Goal: Check status: Check status

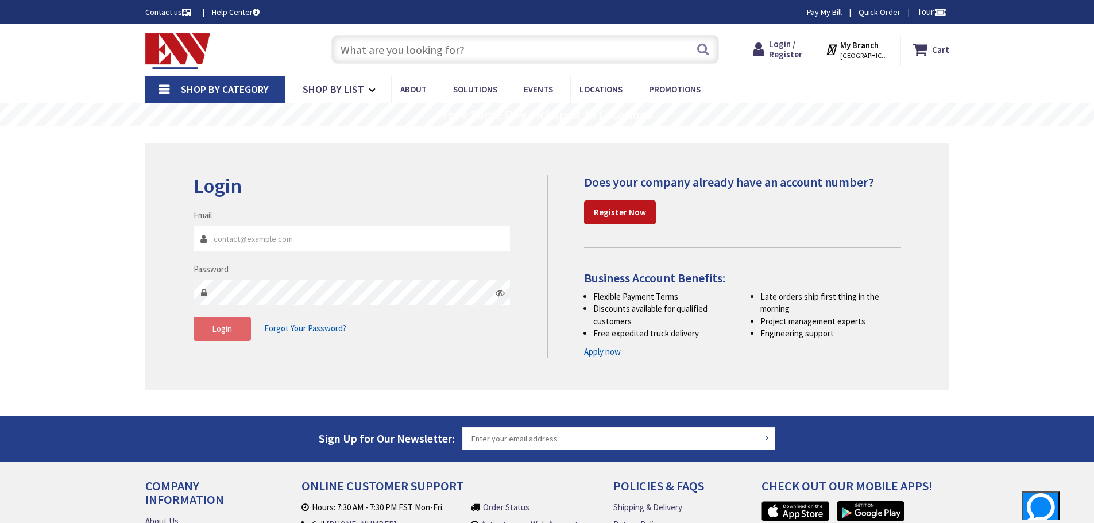
type input "[EMAIL_ADDRESS][DOMAIN_NAME]"
click at [239, 332] on button "Login" at bounding box center [222, 329] width 57 height 24
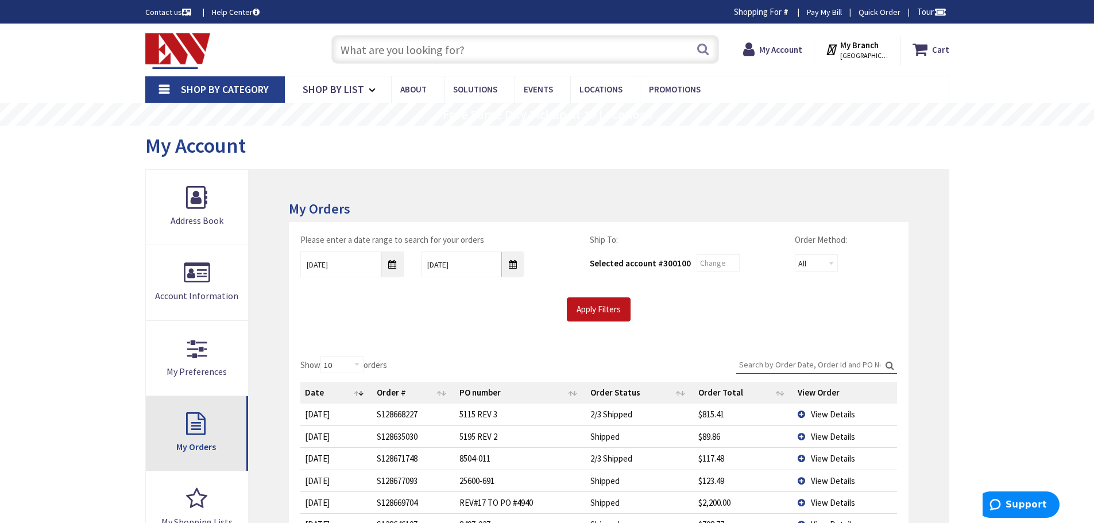
click at [183, 440] on link "My Orders" at bounding box center [197, 433] width 103 height 75
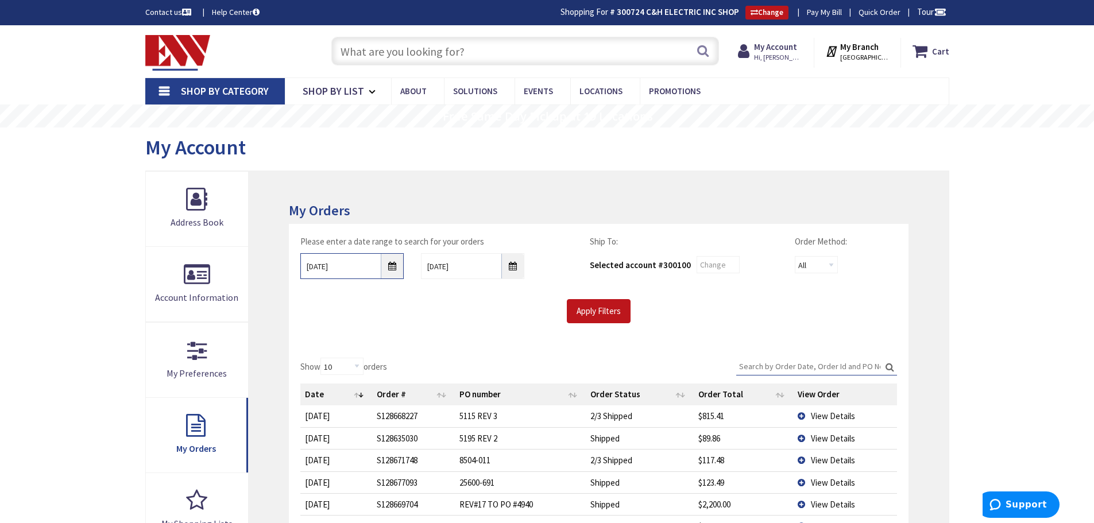
click at [398, 266] on input "8/26/2025" at bounding box center [351, 266] width 103 height 26
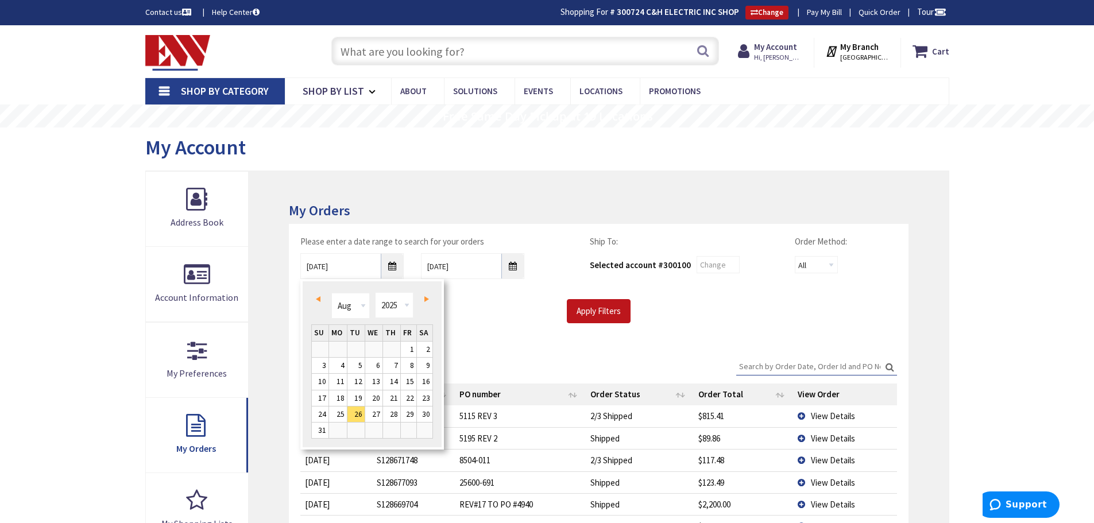
click at [318, 299] on span "Prev" at bounding box center [318, 299] width 5 height 6
click at [401, 347] on link "2" at bounding box center [409, 350] width 16 height 16
type input "05/02/2025"
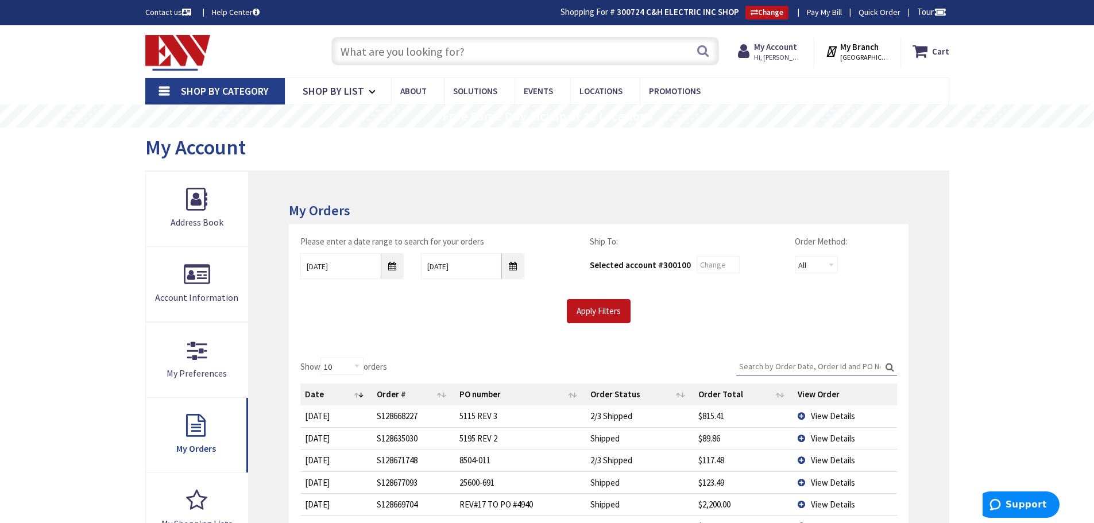
click at [403, 319] on div "Apply Filters" at bounding box center [598, 311] width 613 height 24
click at [602, 313] on input "Apply Filters" at bounding box center [599, 311] width 64 height 24
click at [823, 363] on input "Search:" at bounding box center [816, 366] width 161 height 17
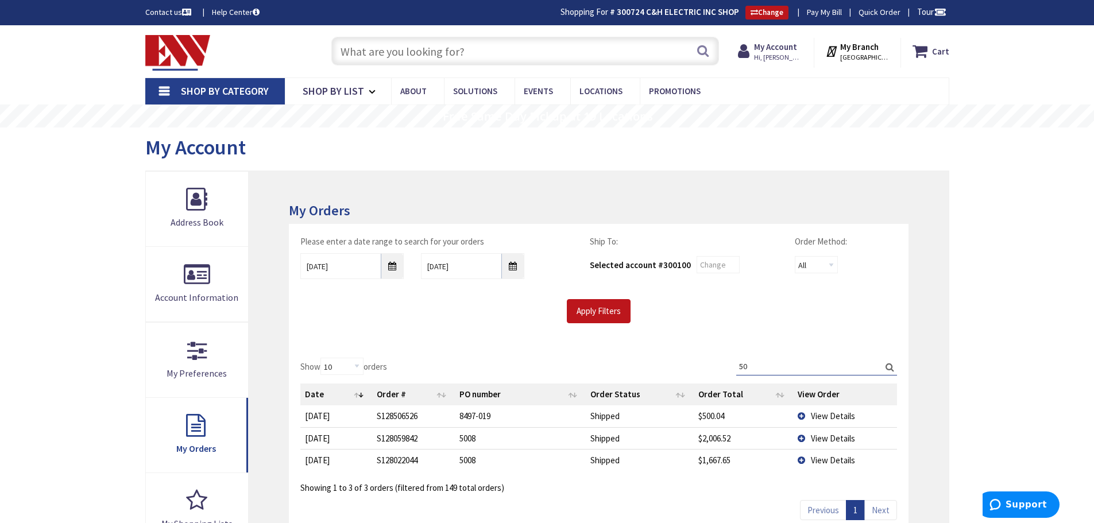
type input "5"
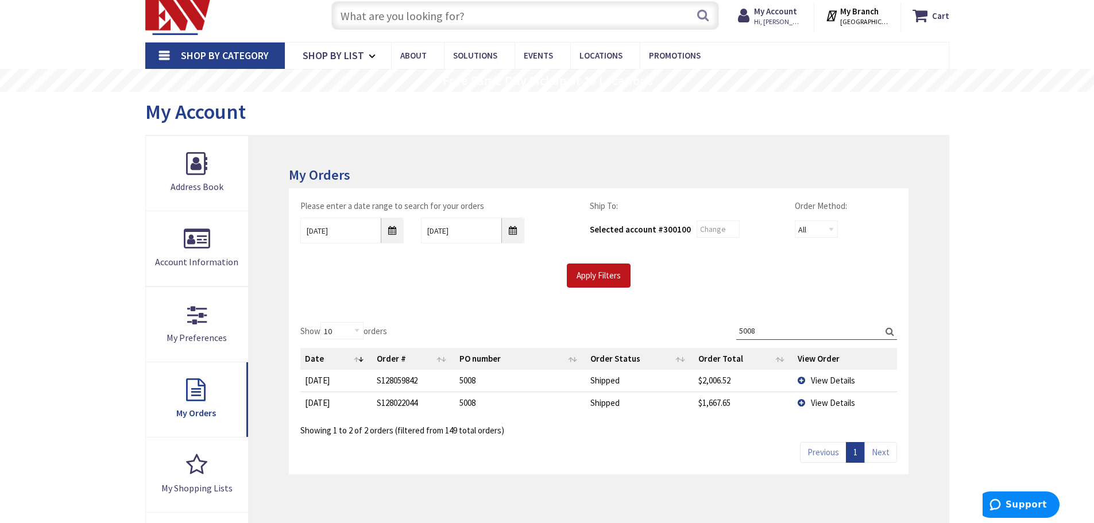
scroll to position [115, 0]
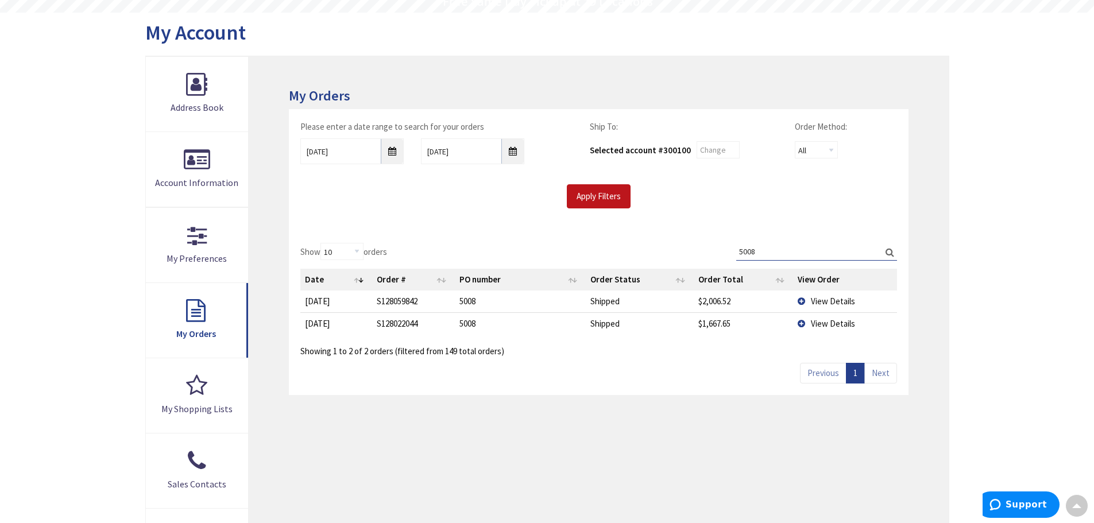
type input "5008"
click at [396, 154] on input "05/02/2025" at bounding box center [351, 151] width 103 height 26
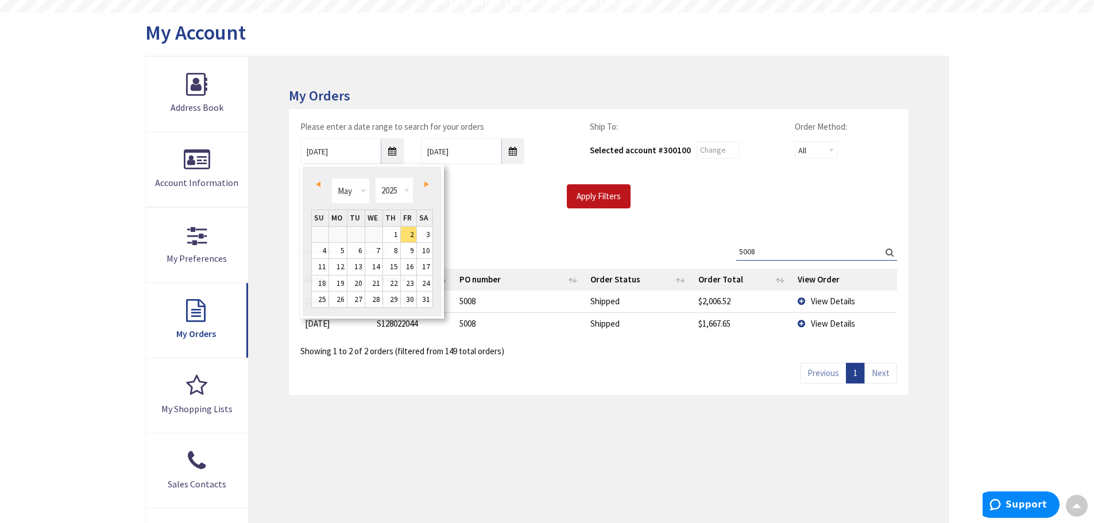
click at [581, 234] on div "Show 10 25 50 100 orders Search: 5008 Date Order # PO number Order Status Order…" at bounding box center [598, 313] width 619 height 164
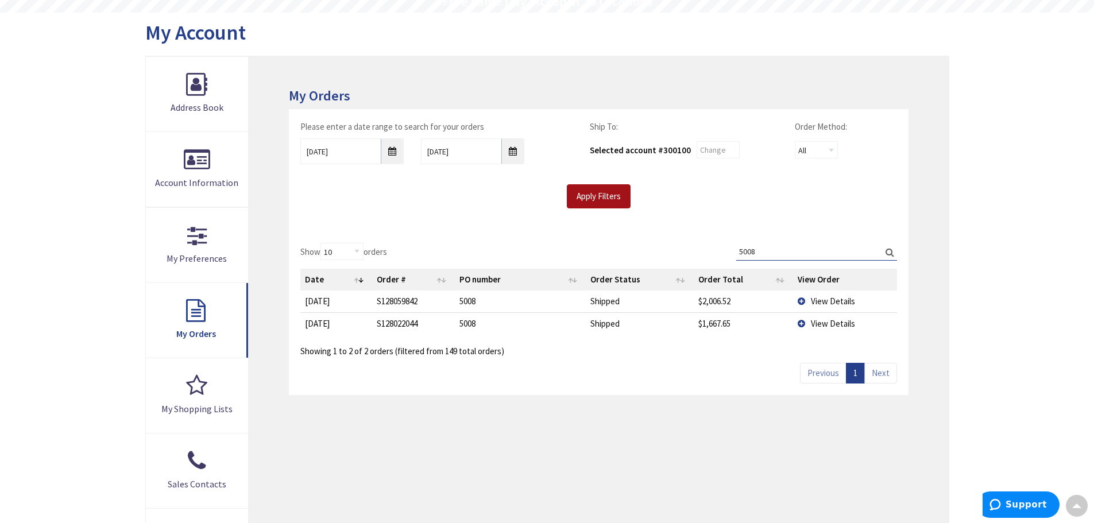
click at [589, 194] on input "Apply Filters" at bounding box center [599, 196] width 64 height 24
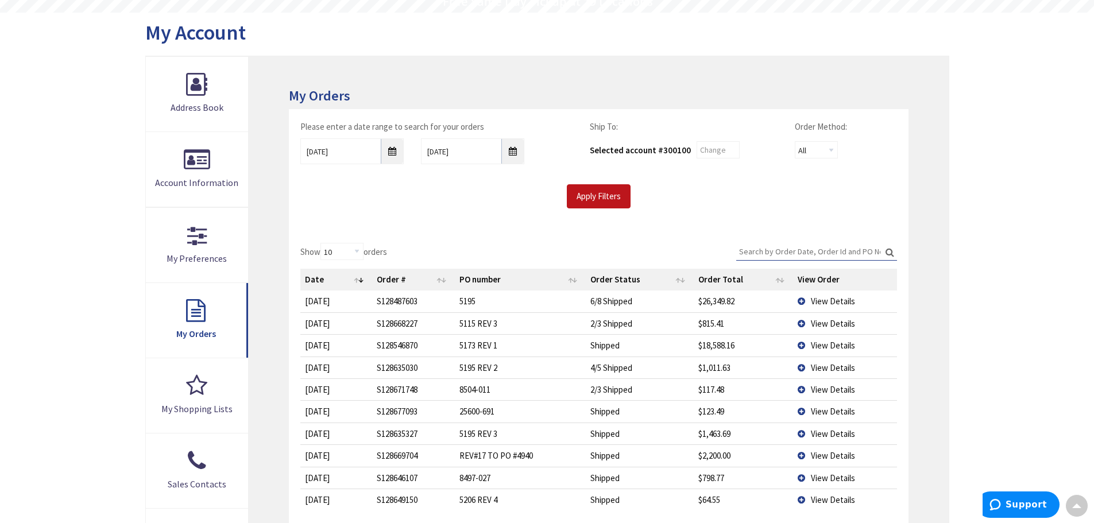
click at [592, 238] on div "Show 10 25 50 100 orders Search: Date Order # PO number Order Status Order Tota…" at bounding box center [598, 401] width 619 height 340
click at [807, 255] on input "Search:" at bounding box center [816, 251] width 161 height 17
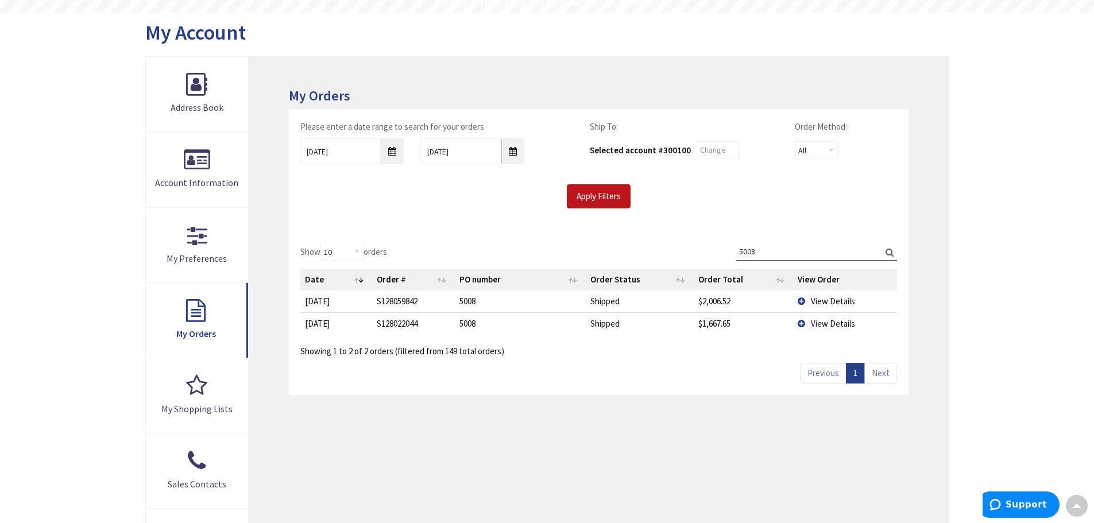
type input "5008"
click at [694, 367] on div "Show 10 25 50 100 orders Search: 5008 Date Order # PO number Order Status Order…" at bounding box center [598, 313] width 619 height 164
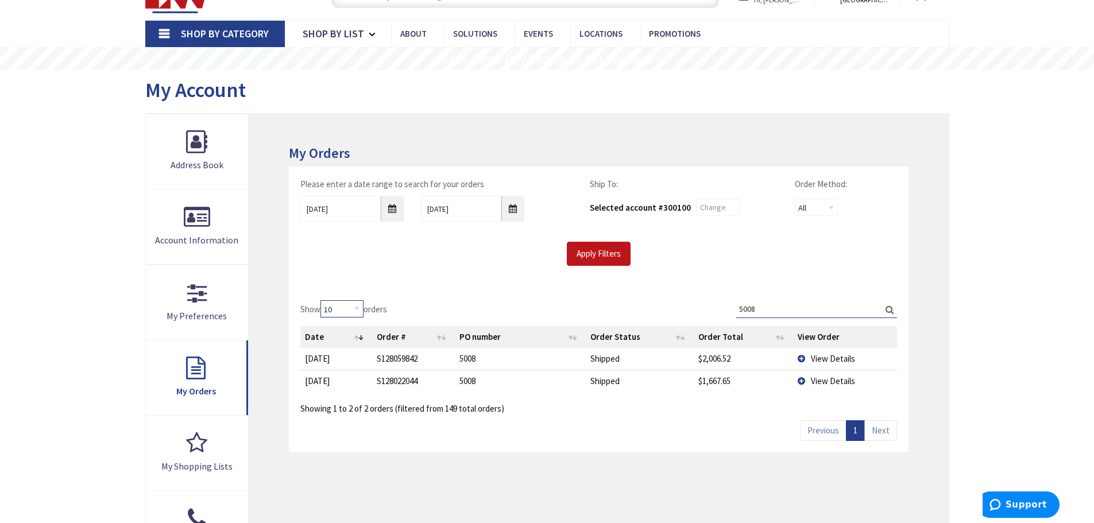
click at [358, 313] on select "10 25 50 100" at bounding box center [341, 308] width 43 height 17
select select "25"
click at [322, 300] on select "10 25 50 100" at bounding box center [341, 308] width 43 height 17
click at [435, 264] on div "Apply Filters" at bounding box center [598, 254] width 613 height 24
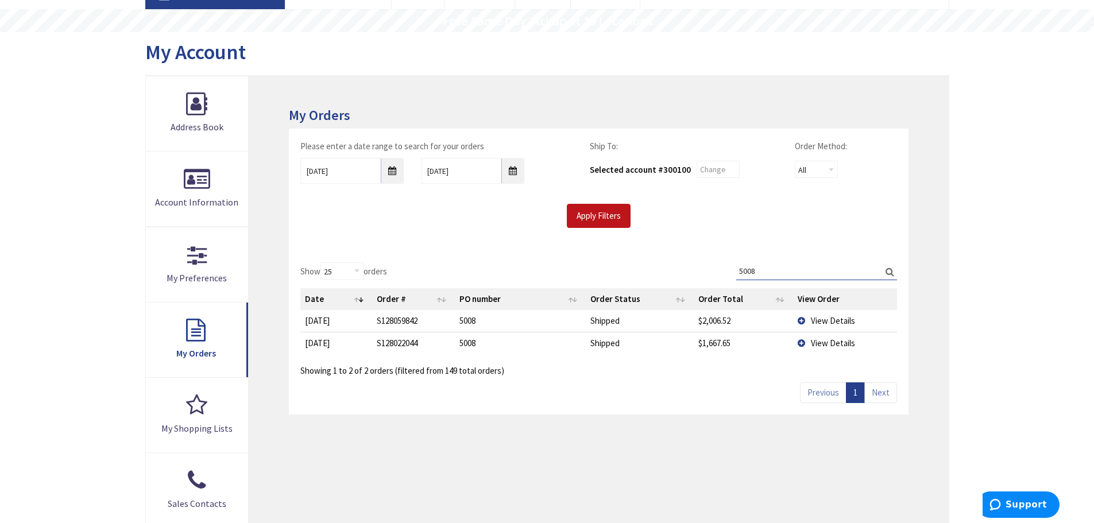
scroll to position [115, 0]
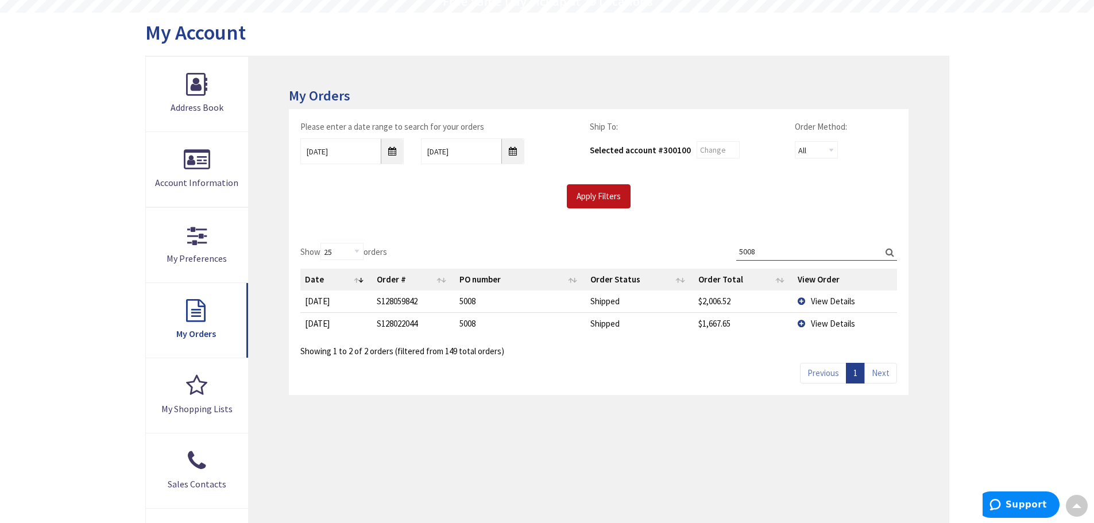
drag, startPoint x: 783, startPoint y: 250, endPoint x: 695, endPoint y: 244, distance: 88.0
click at [677, 243] on div "Show 10 25 50 100 orders Search: 5008 Date Order # PO number Order Status Order…" at bounding box center [598, 300] width 596 height 114
click at [1009, 306] on div "Skip to Content Toggle Nav Search Cart My Cart Close" at bounding box center [547, 390] width 1094 height 960
click at [825, 322] on span "View Details" at bounding box center [833, 323] width 44 height 11
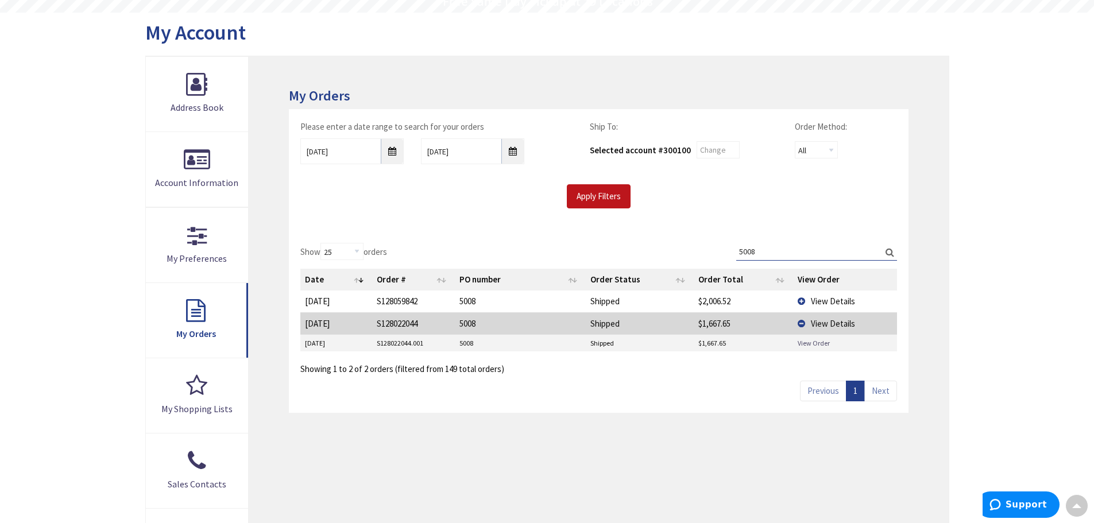
click at [804, 340] on link "View Order" at bounding box center [814, 343] width 32 height 10
click at [801, 322] on td "View Details" at bounding box center [845, 323] width 104 height 22
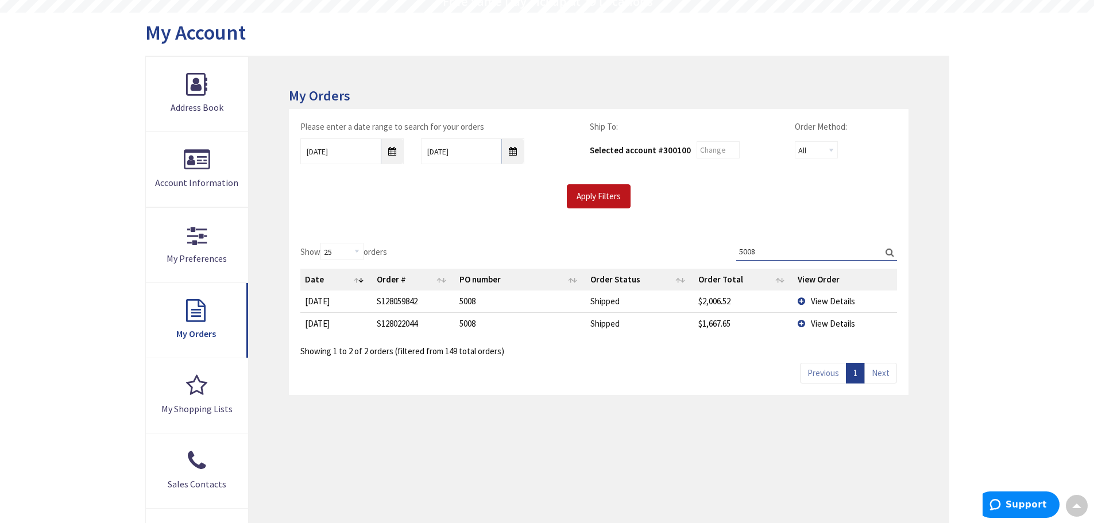
click at [721, 376] on div "Show 10 25 50 100 orders Search: 5008 Date Order # PO number Order Status Order…" at bounding box center [598, 313] width 619 height 164
click at [802, 299] on td "View Details" at bounding box center [845, 301] width 104 height 21
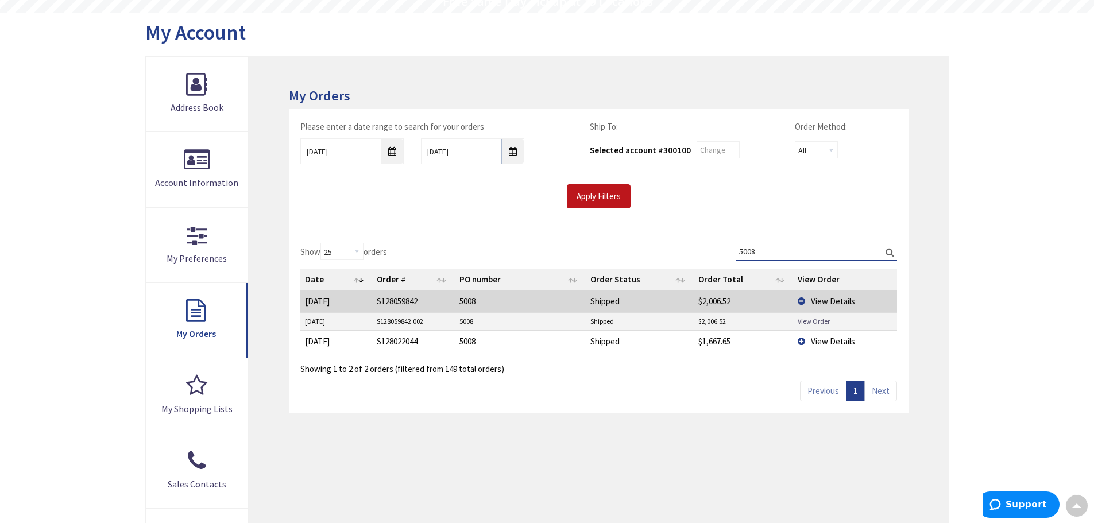
click at [808, 323] on link "View Order" at bounding box center [814, 321] width 32 height 10
click at [501, 227] on div "Please enter a date range to search for your orders 05/02/2025 9/2/2025 Ship To…" at bounding box center [598, 170] width 619 height 122
click at [803, 298] on td "View Details" at bounding box center [845, 301] width 104 height 21
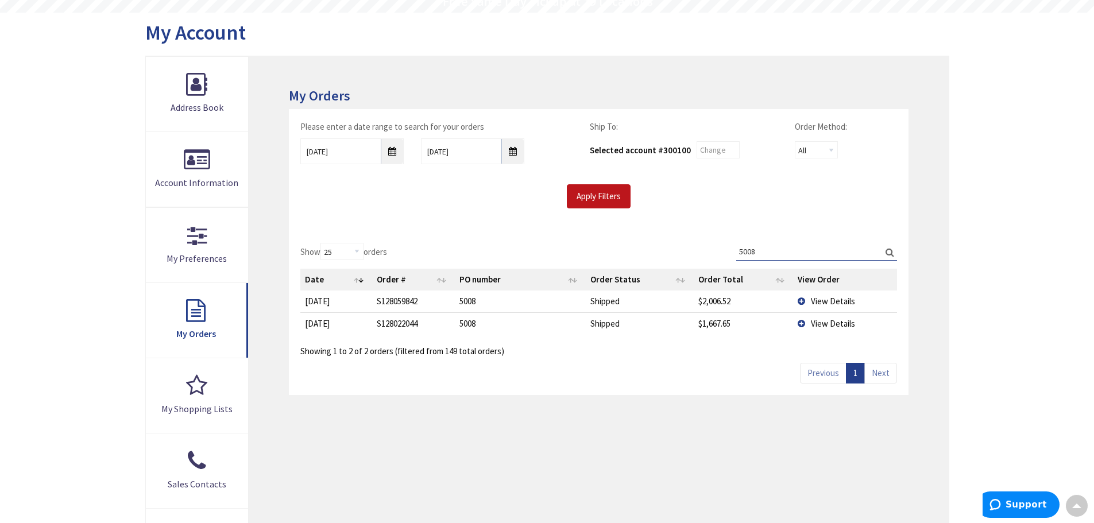
click at [690, 387] on div "Show 10 25 50 100 orders Search: 5008 Date Order # PO number Order Status Order…" at bounding box center [598, 313] width 619 height 164
drag, startPoint x: 770, startPoint y: 249, endPoint x: 714, endPoint y: 253, distance: 55.9
click at [715, 253] on div "Show 10 25 50 100 orders Search: 5008 Date Order # PO number Order Status Order…" at bounding box center [598, 300] width 596 height 114
click at [776, 247] on input "5008" at bounding box center [816, 251] width 161 height 17
drag, startPoint x: 775, startPoint y: 249, endPoint x: 674, endPoint y: 250, distance: 101.1
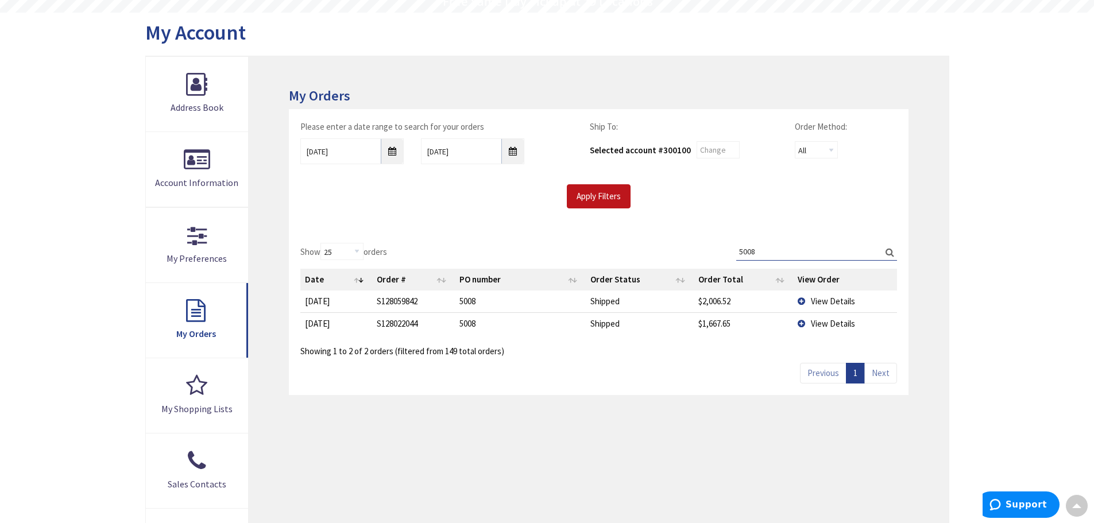
click at [676, 250] on div "Show 10 25 50 100 orders Search: 5008 Date Order # PO number Order Status Order…" at bounding box center [598, 300] width 596 height 114
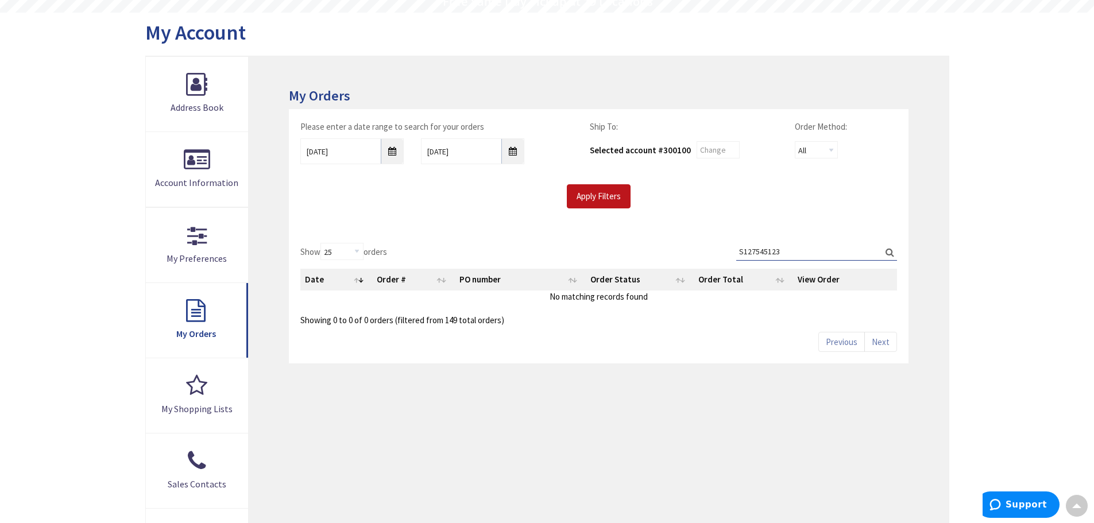
type input "S127545123"
click at [469, 215] on div "Please enter a date range to search for your orders 05/02/2025 9/2/2025 Ship To…" at bounding box center [598, 170] width 619 height 122
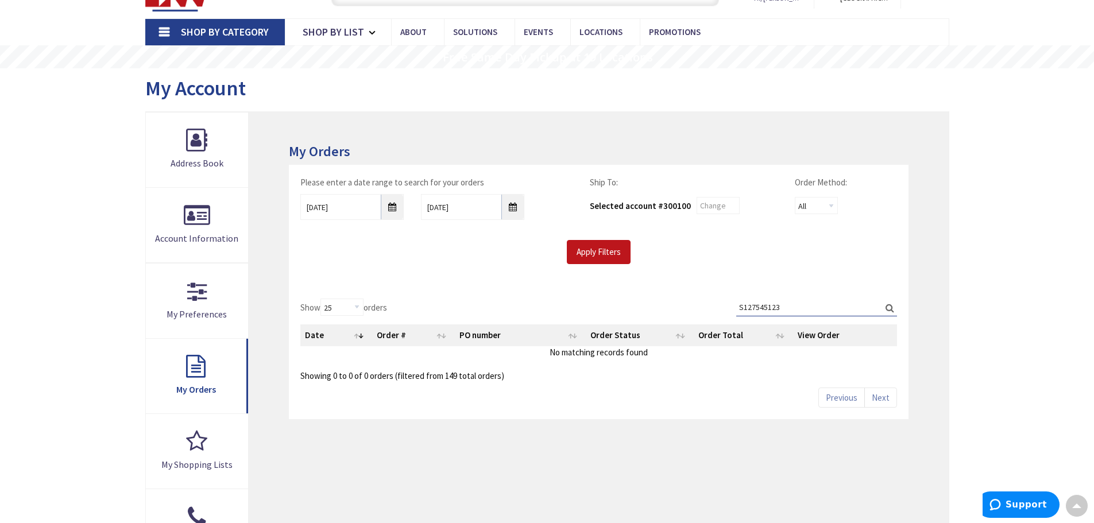
scroll to position [0, 0]
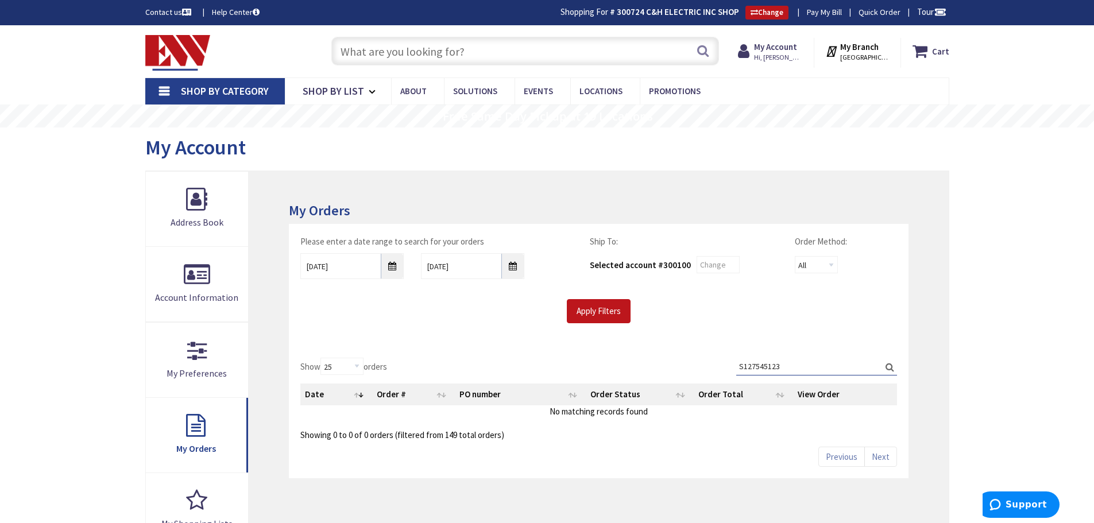
drag, startPoint x: 806, startPoint y: 365, endPoint x: 654, endPoint y: 356, distance: 152.4
click at [654, 356] on div "Show 10 25 50 100 orders Search: S127545123 Date Order # PO number Order Status…" at bounding box center [598, 412] width 619 height 132
click at [594, 305] on input "Apply Filters" at bounding box center [599, 311] width 64 height 24
click at [660, 255] on div "Selected account # 300100" at bounding box center [683, 264] width 187 height 23
click at [614, 246] on label "Ship To:" at bounding box center [604, 241] width 28 height 12
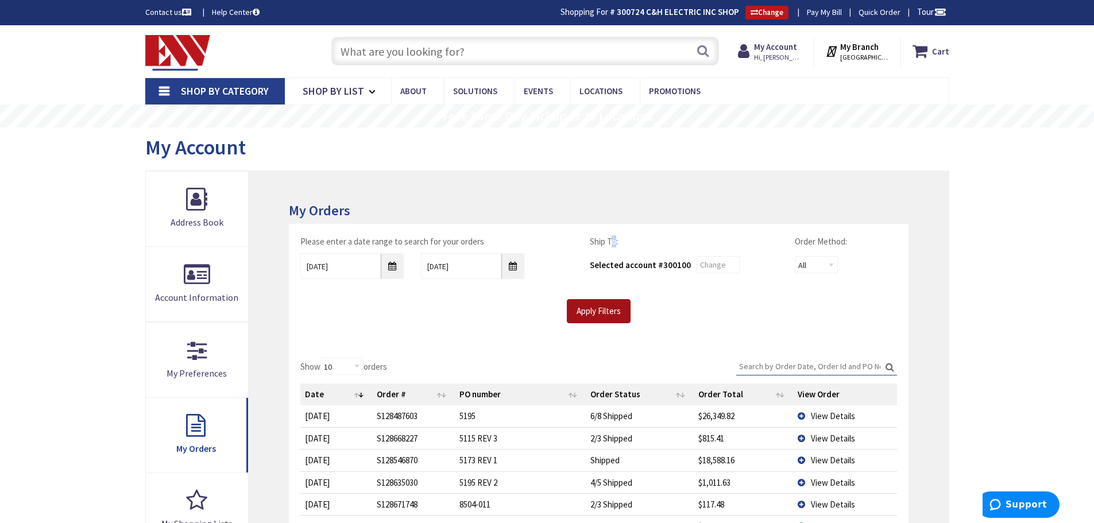
click at [603, 314] on input "Apply Filters" at bounding box center [599, 311] width 64 height 24
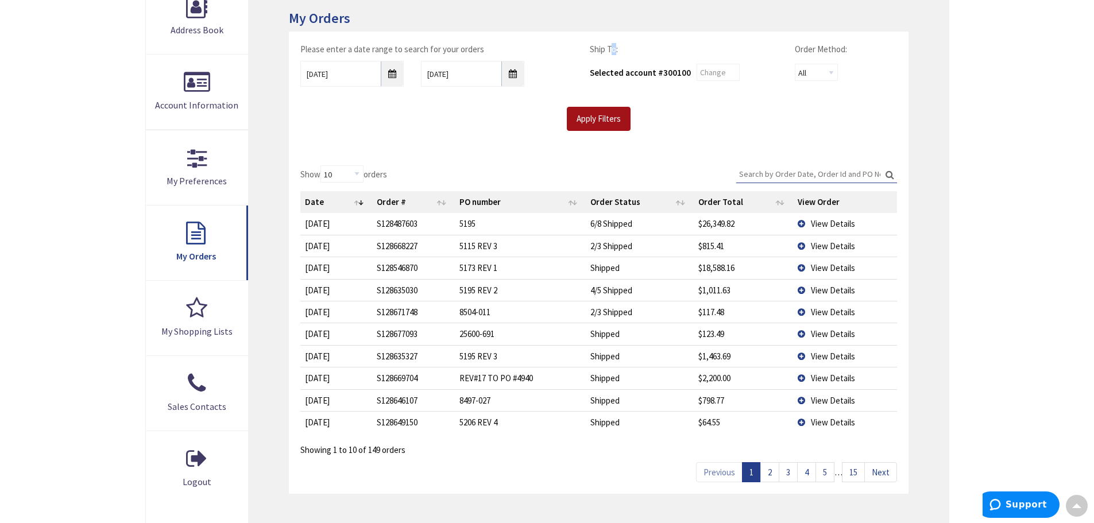
scroll to position [172, 0]
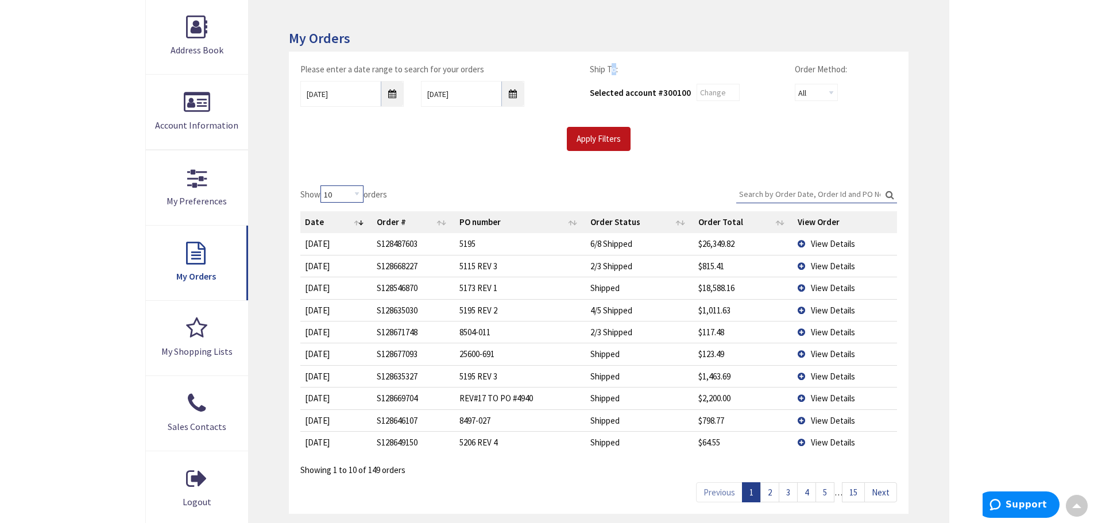
click at [357, 189] on select "10 25 50 100" at bounding box center [341, 193] width 43 height 17
select select "100"
click at [322, 185] on select "10 25 50 100" at bounding box center [341, 193] width 43 height 17
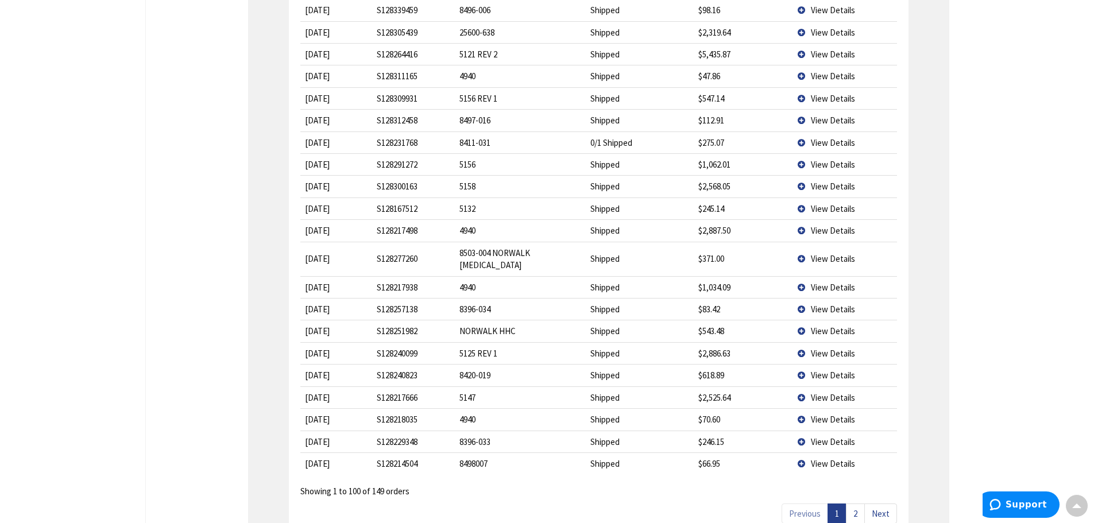
scroll to position [2182, 0]
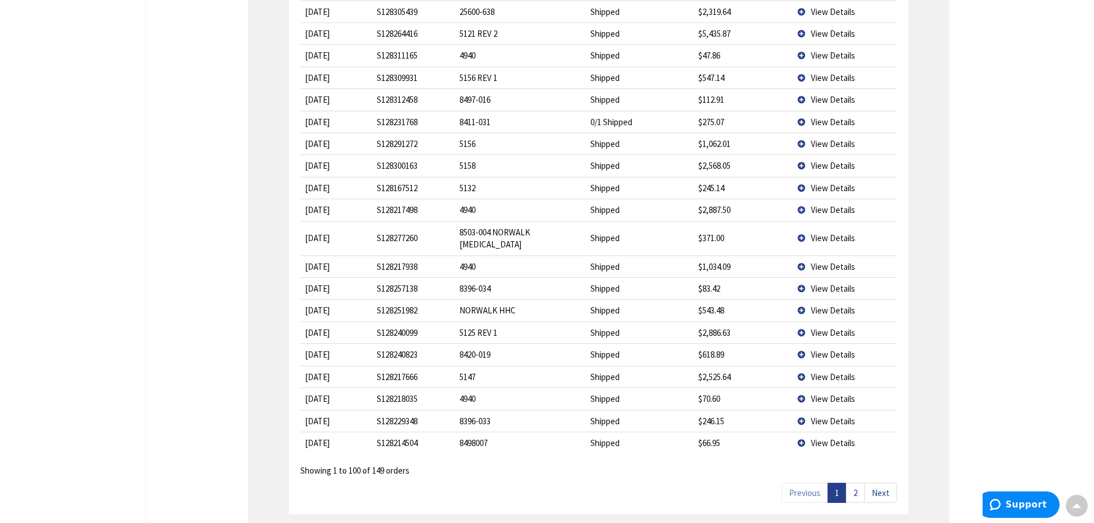
click at [858, 483] on link "2" at bounding box center [855, 493] width 19 height 20
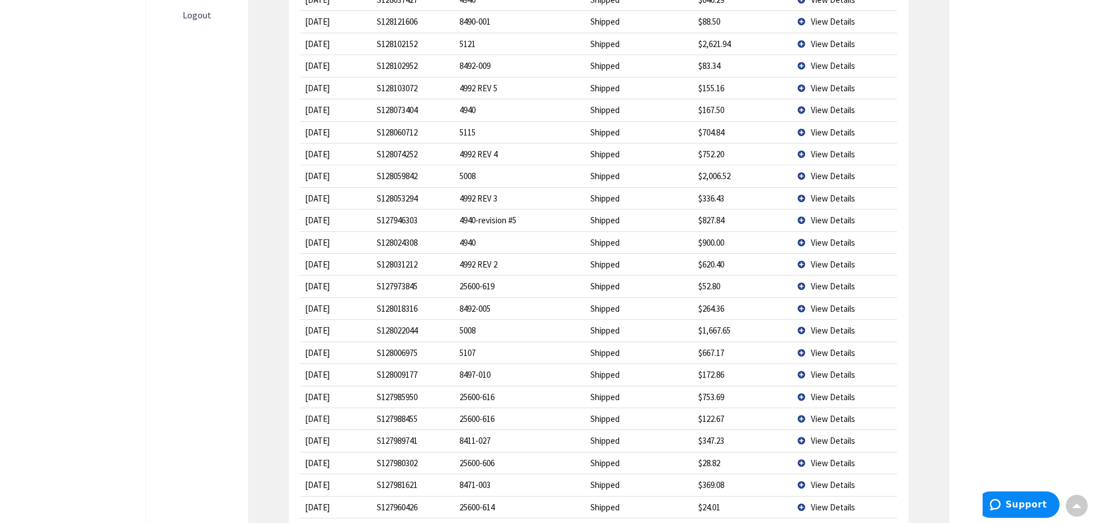
scroll to position [602, 0]
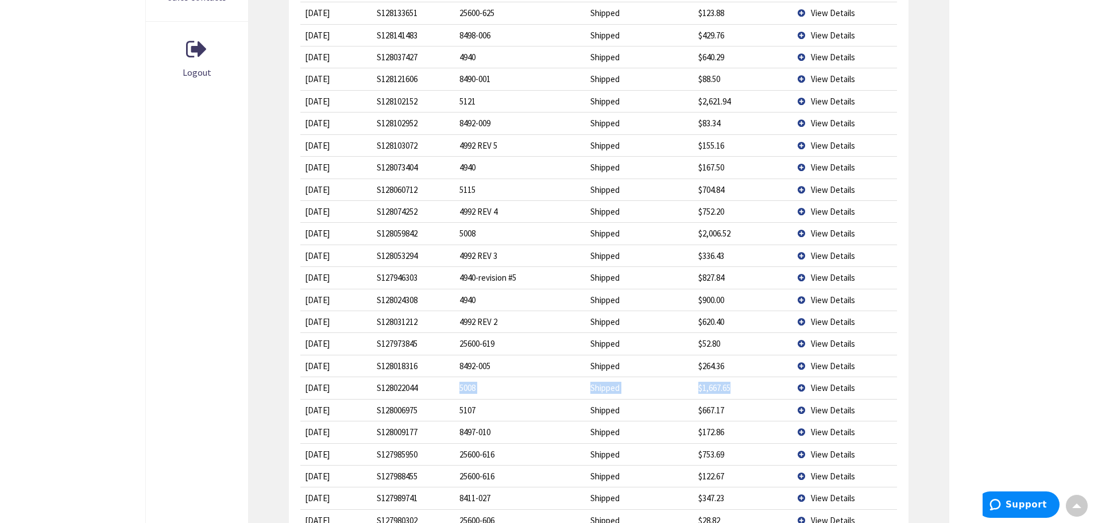
drag, startPoint x: 734, startPoint y: 392, endPoint x: 460, endPoint y: 380, distance: 274.1
click at [460, 380] on tr "5/28/2025 2025-05-28 S128022044 5008 Shipped $1,667.65 View Details" at bounding box center [598, 388] width 596 height 22
click at [535, 391] on td "5008" at bounding box center [520, 388] width 131 height 22
click at [541, 383] on td "5008" at bounding box center [520, 388] width 131 height 22
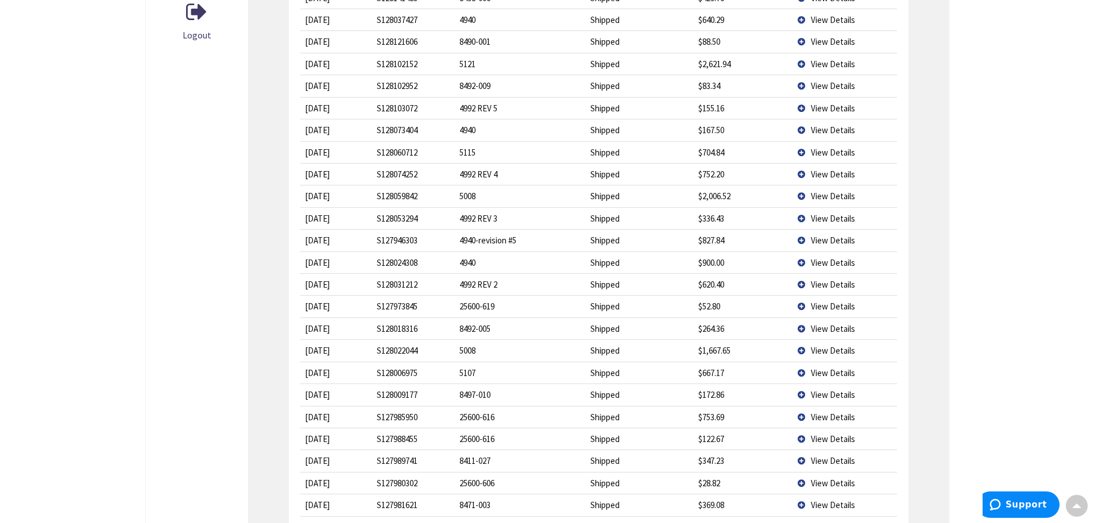
scroll to position [659, 0]
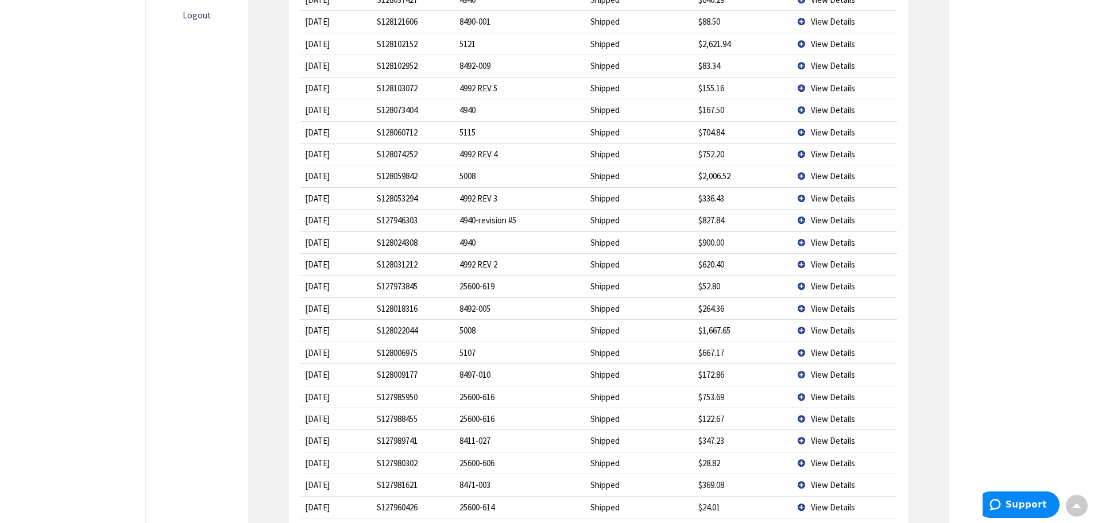
click at [561, 334] on td "5008" at bounding box center [520, 330] width 131 height 22
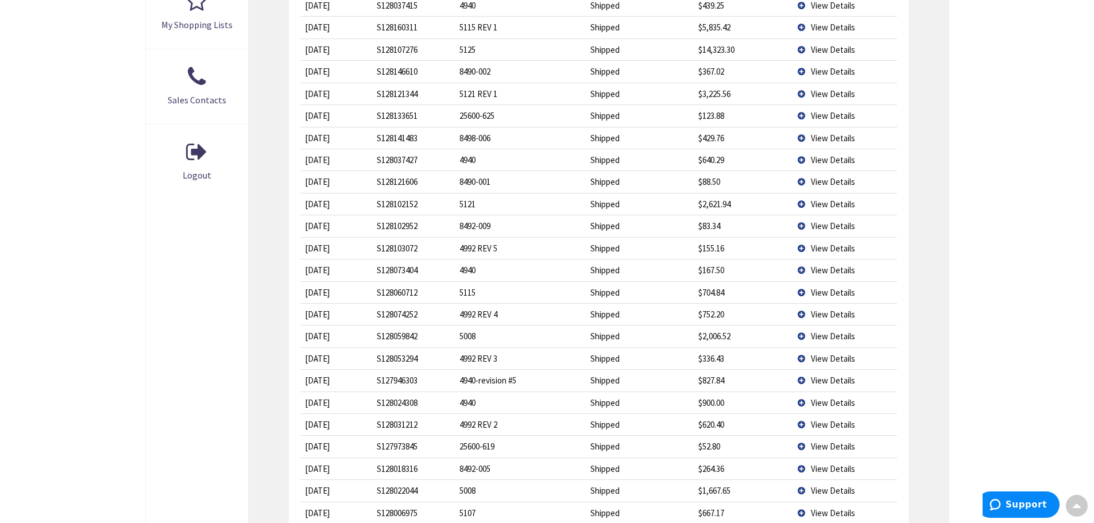
scroll to position [614, 0]
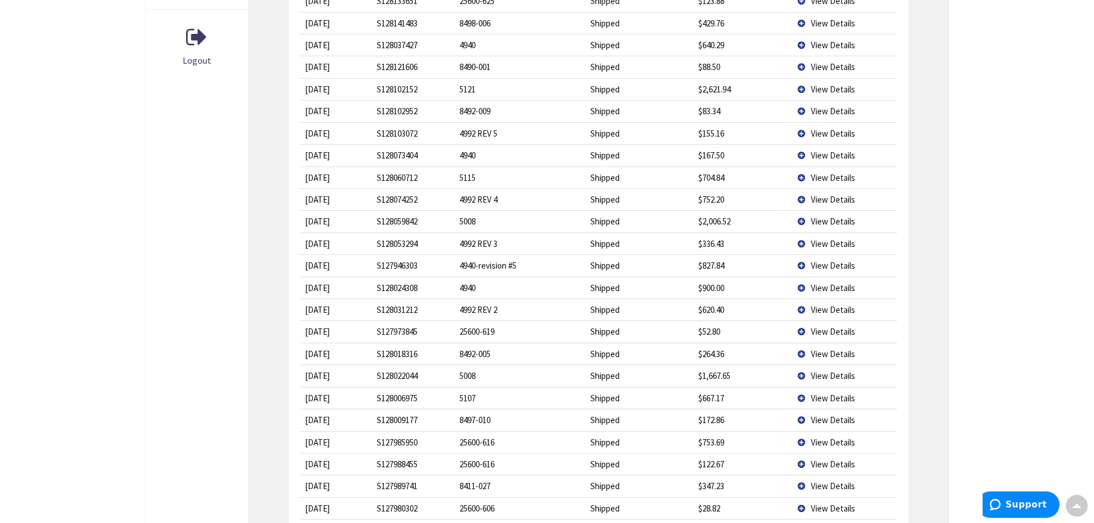
click at [516, 224] on td "5008" at bounding box center [520, 221] width 131 height 22
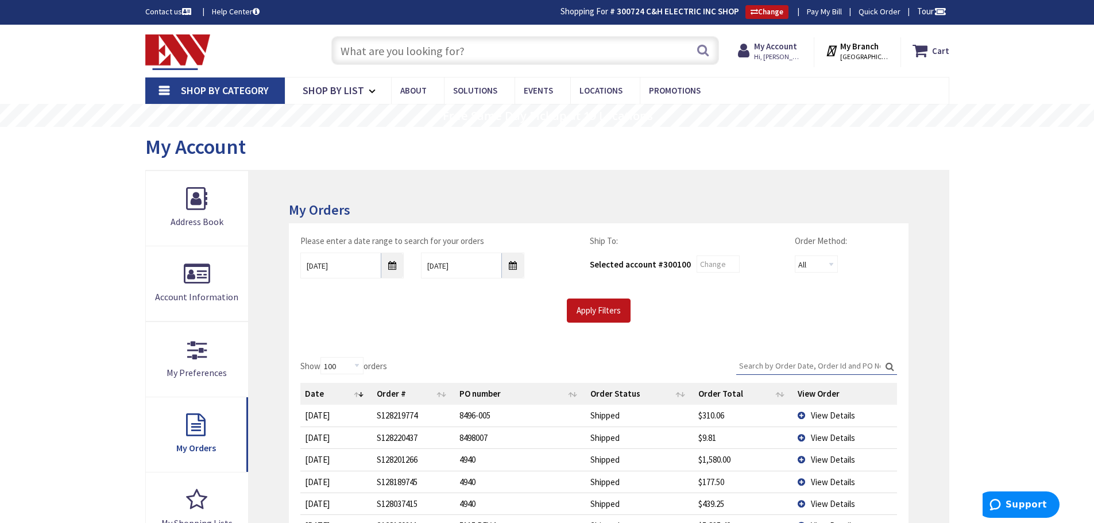
scroll to position [0, 0]
click at [394, 262] on input "05/02/2025" at bounding box center [351, 266] width 103 height 26
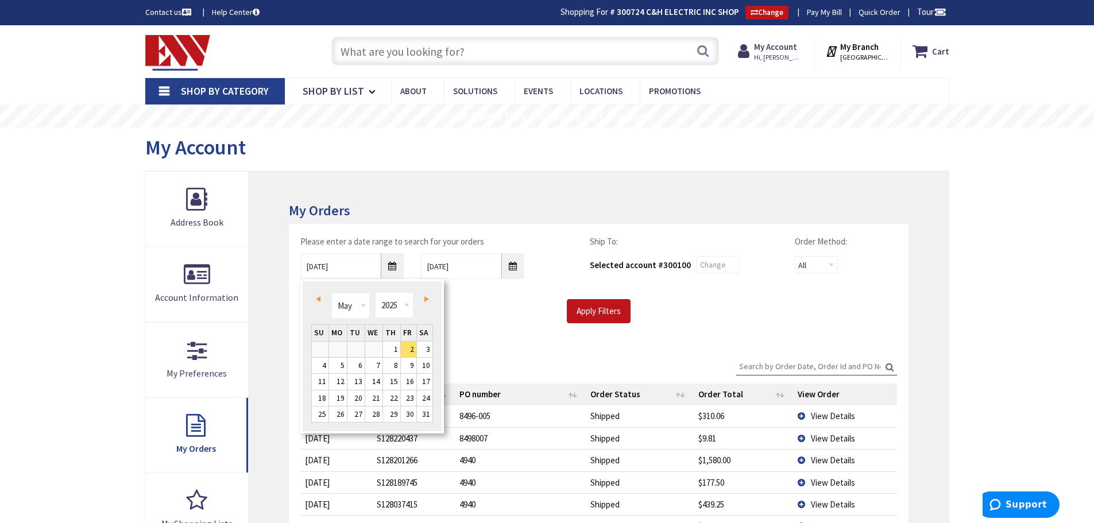
click at [318, 300] on span "Prev" at bounding box center [318, 299] width 5 height 6
click at [425, 299] on span "Next" at bounding box center [426, 299] width 5 height 6
click at [408, 411] on link "28" at bounding box center [409, 415] width 16 height 16
type input "02/28/2025"
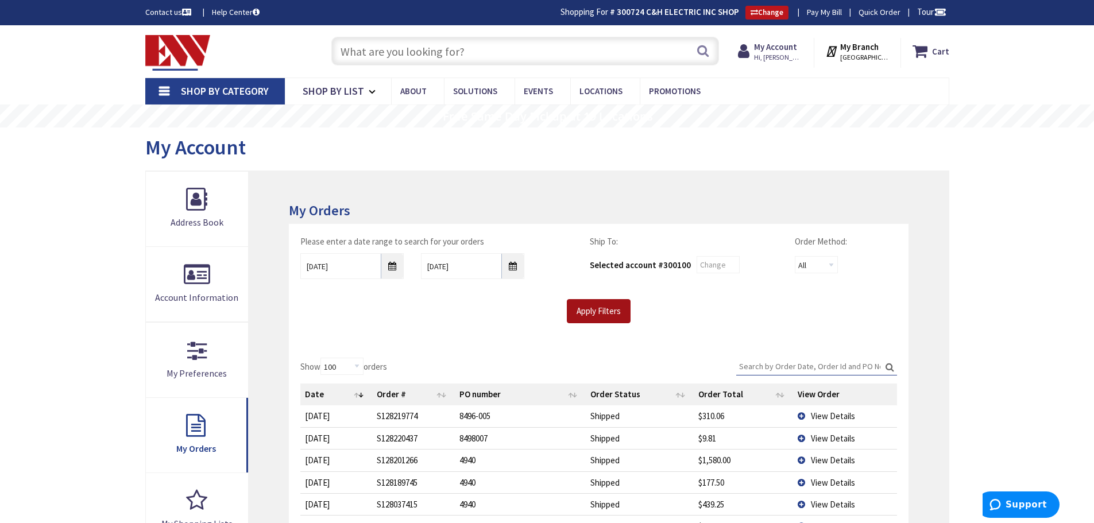
click at [603, 314] on input "Apply Filters" at bounding box center [599, 311] width 64 height 24
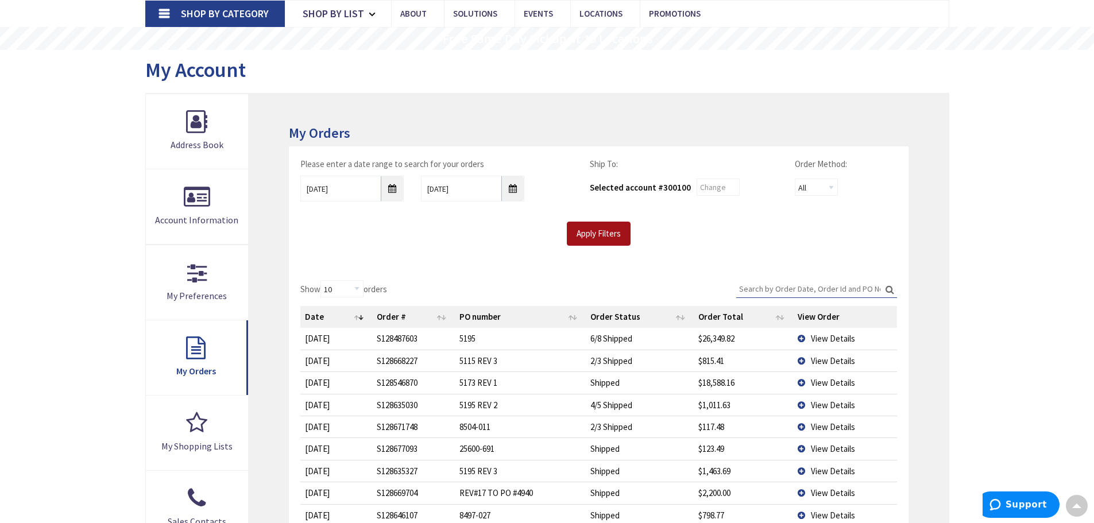
scroll to position [57, 0]
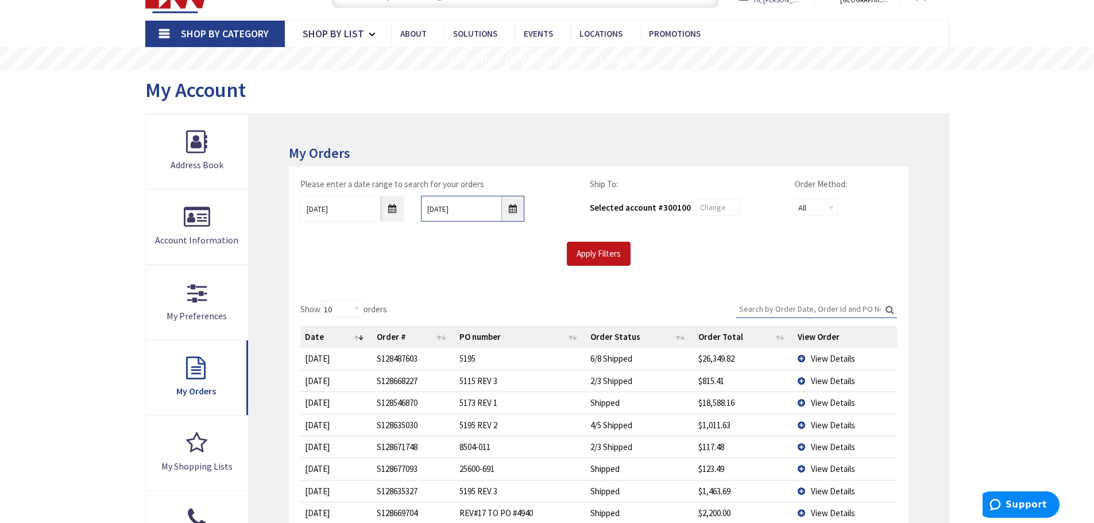
click at [513, 210] on input "9/2/2025" at bounding box center [472, 209] width 103 height 26
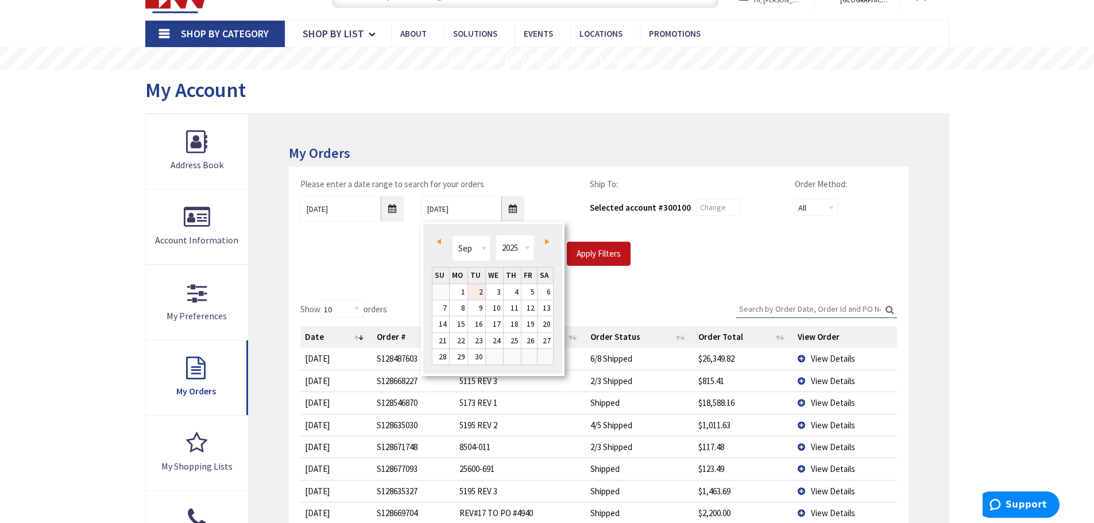
click at [437, 239] on span "Prev" at bounding box center [438, 242] width 5 height 6
type input "08/01/2025"
click at [530, 291] on link "1" at bounding box center [529, 292] width 16 height 16
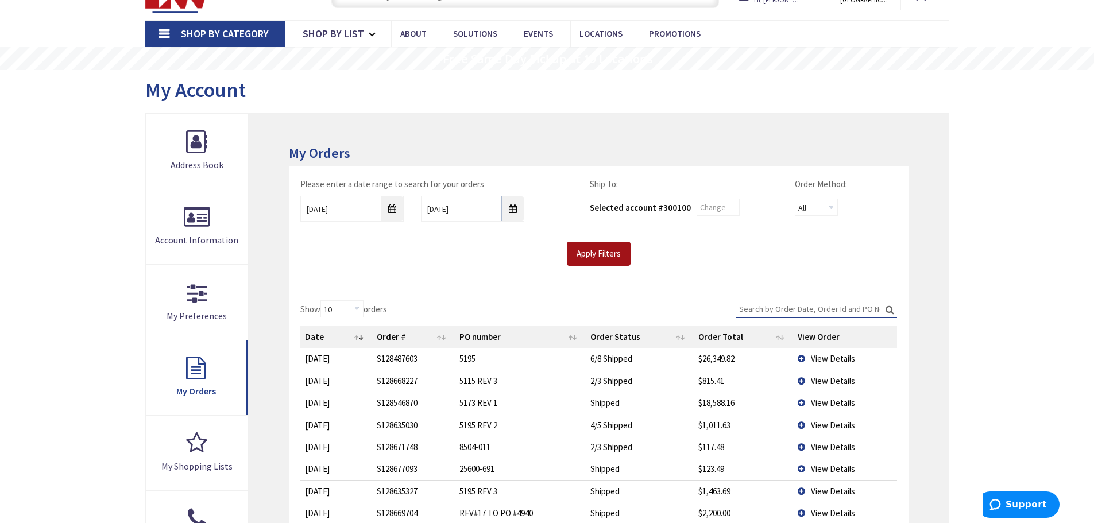
click at [591, 258] on input "Apply Filters" at bounding box center [599, 254] width 64 height 24
click at [787, 309] on input "Search:" at bounding box center [816, 308] width 161 height 17
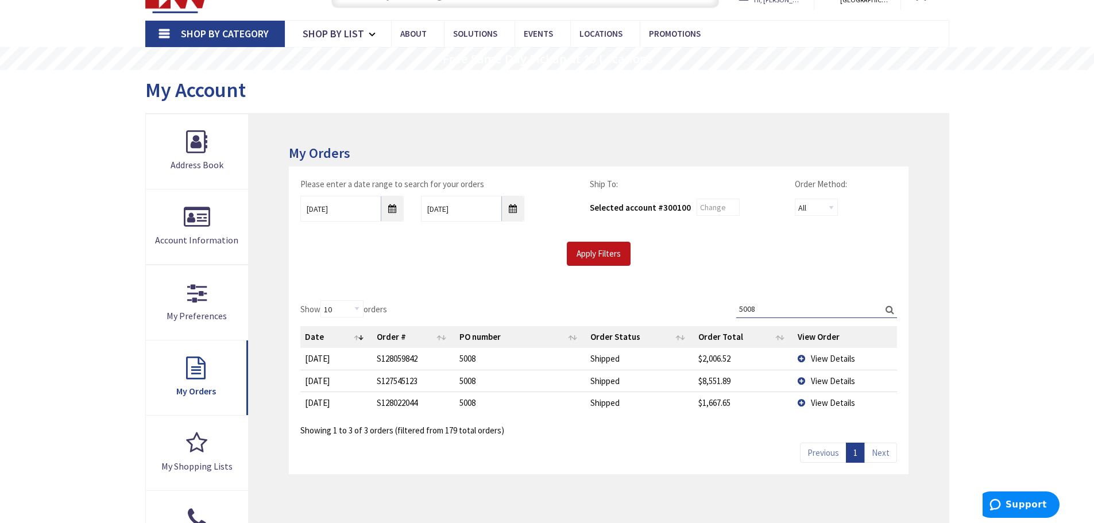
type input "5008"
click at [551, 443] on div "Show 10 25 50 100 orders Search: 5008 Date Order # PO number Order Status Order…" at bounding box center [598, 381] width 619 height 185
click at [705, 440] on div "Show 10 25 50 100 orders Search: 5008 Date Order # PO number Order Status Order…" at bounding box center [598, 381] width 619 height 185
click at [803, 380] on td "View Details" at bounding box center [845, 381] width 104 height 22
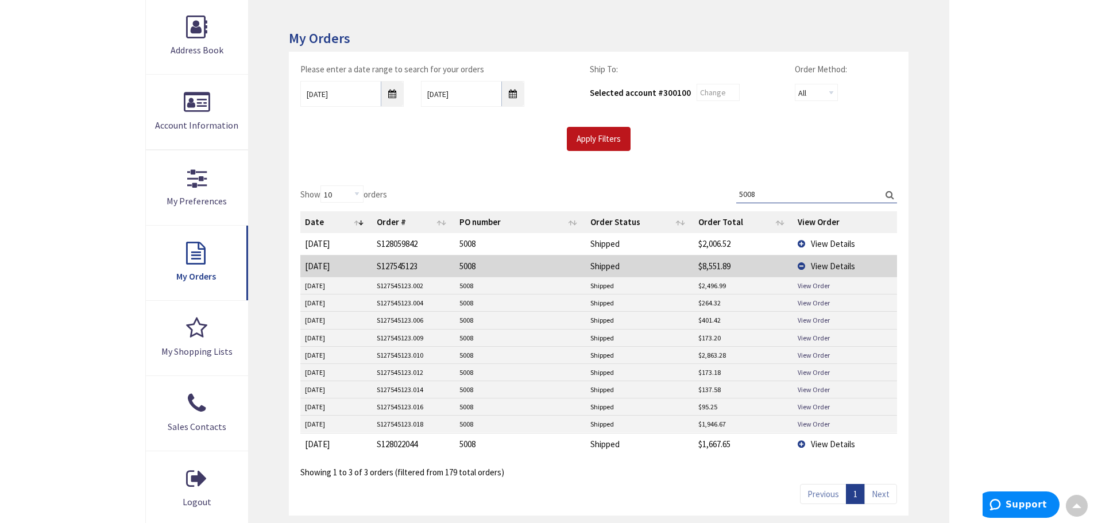
scroll to position [230, 0]
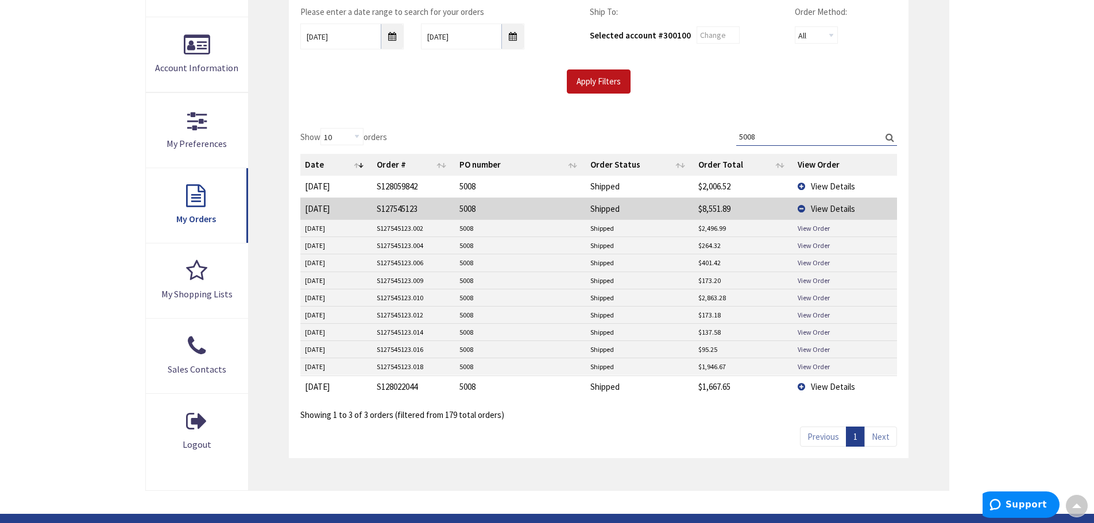
click at [802, 206] on td "View Details" at bounding box center [845, 209] width 104 height 22
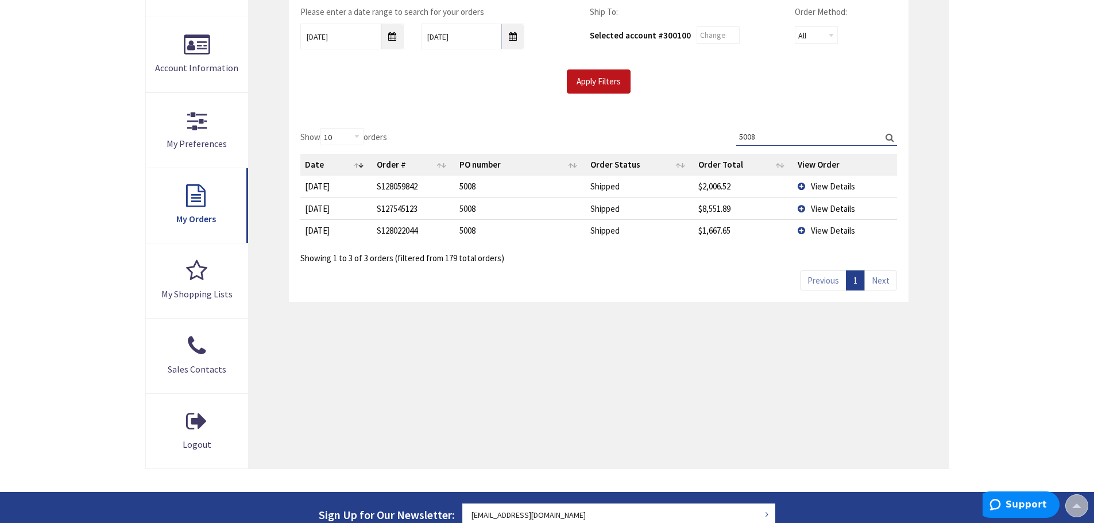
click at [801, 186] on td "View Details" at bounding box center [845, 186] width 104 height 21
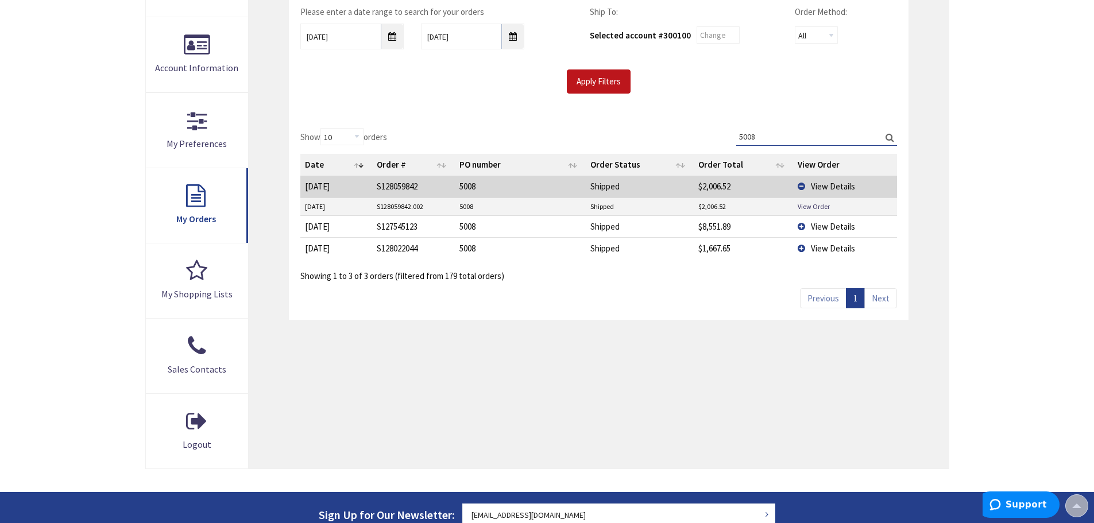
click at [801, 186] on td "View Details" at bounding box center [845, 186] width 104 height 21
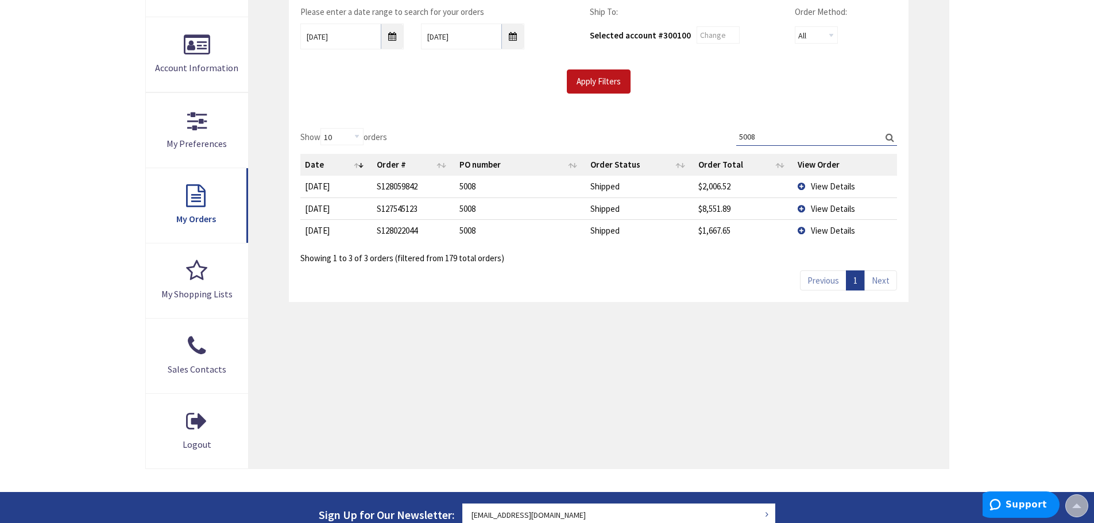
click at [802, 227] on td "View Details" at bounding box center [845, 230] width 104 height 22
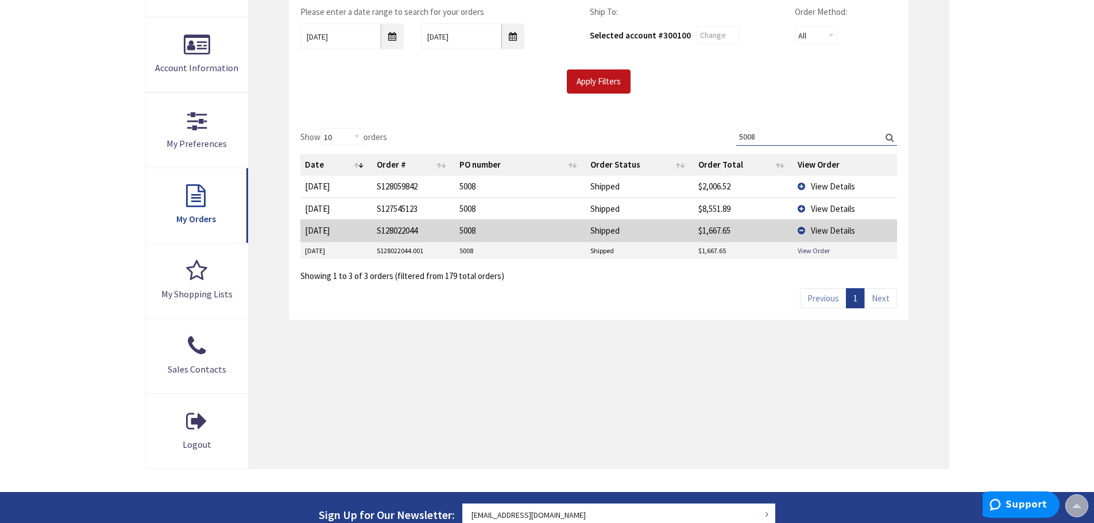
click at [701, 290] on div "Show 10 25 50 100 orders Search: 5008 Date Order # PO number Order Status Order…" at bounding box center [598, 218] width 619 height 203
click at [800, 232] on td "View Details" at bounding box center [845, 230] width 104 height 22
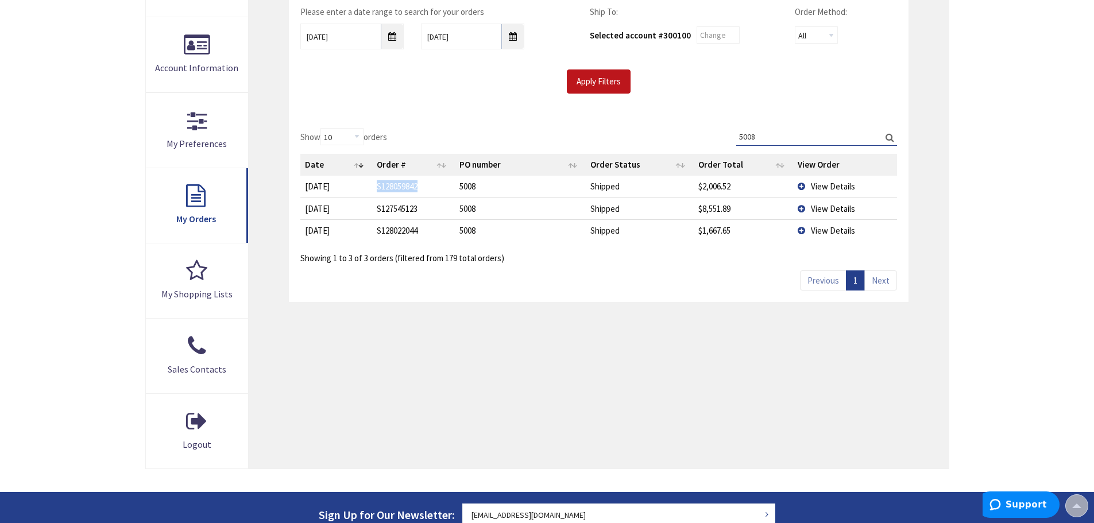
drag, startPoint x: 431, startPoint y: 185, endPoint x: 376, endPoint y: 183, distance: 55.2
click at [376, 183] on td "S128059842" at bounding box center [413, 186] width 83 height 21
copy td "S128059842"
click at [800, 185] on td "View Details" at bounding box center [845, 186] width 104 height 21
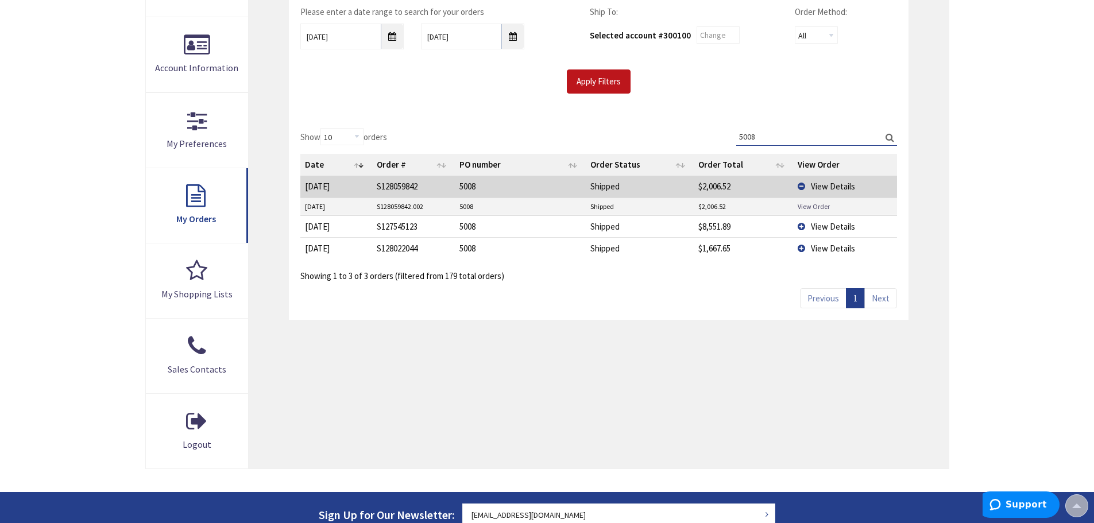
click at [815, 208] on link "View Order" at bounding box center [814, 207] width 32 height 10
click at [698, 284] on div "Show 10 25 50 100 orders Search: 5008 Date Order # PO number Order Status Order…" at bounding box center [598, 218] width 619 height 203
drag, startPoint x: 426, startPoint y: 249, endPoint x: 375, endPoint y: 248, distance: 51.1
click at [375, 248] on td "S128022044" at bounding box center [413, 248] width 83 height 22
copy td "S128022044"
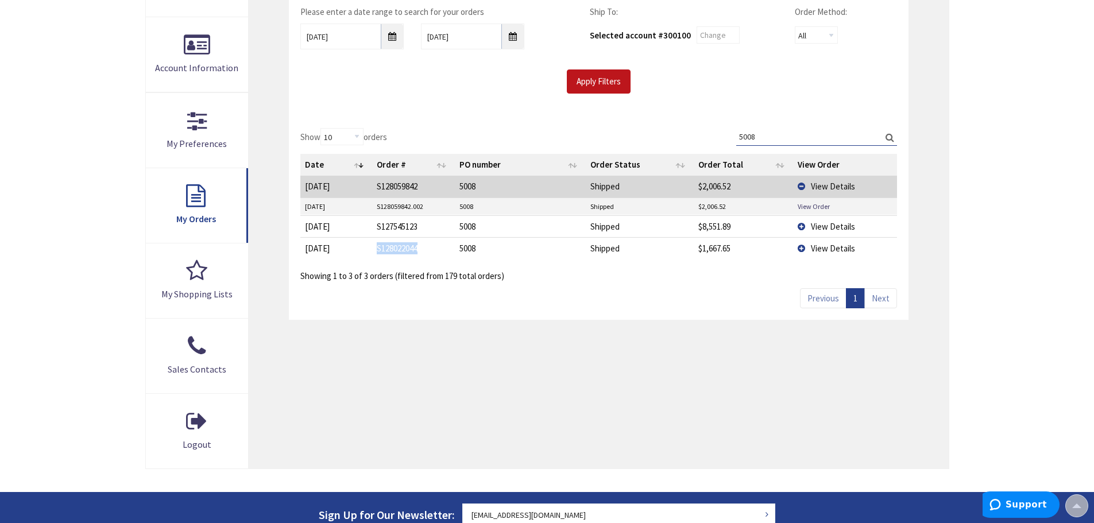
click at [336, 368] on div "My Orders Please enter a date range to search for your orders 02/28/2025 08/01/…" at bounding box center [598, 204] width 699 height 527
click at [803, 185] on td "View Details" at bounding box center [845, 186] width 104 height 21
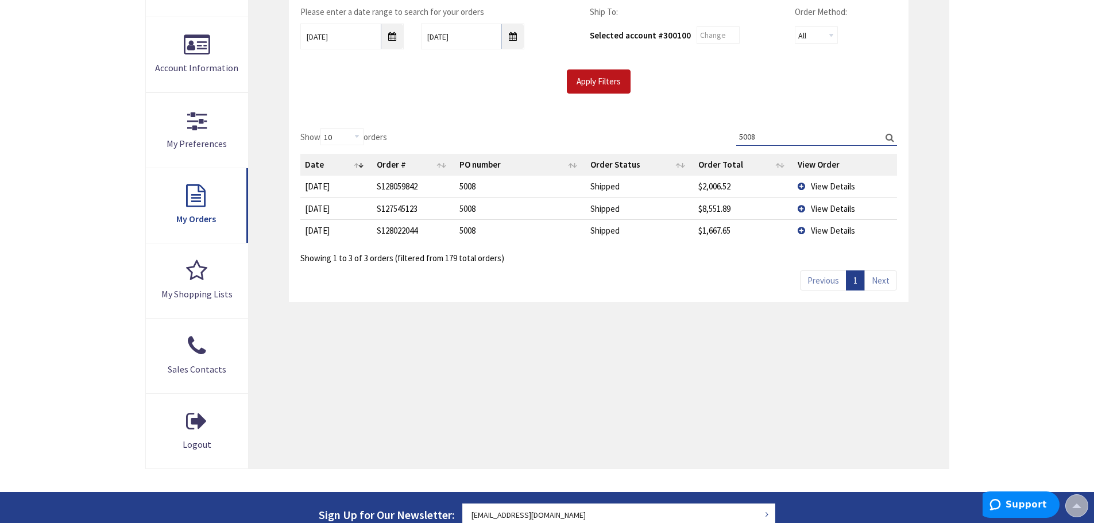
click at [715, 375] on div "My Orders Please enter a date range to search for your orders 02/28/2025 08/01/…" at bounding box center [598, 204] width 699 height 527
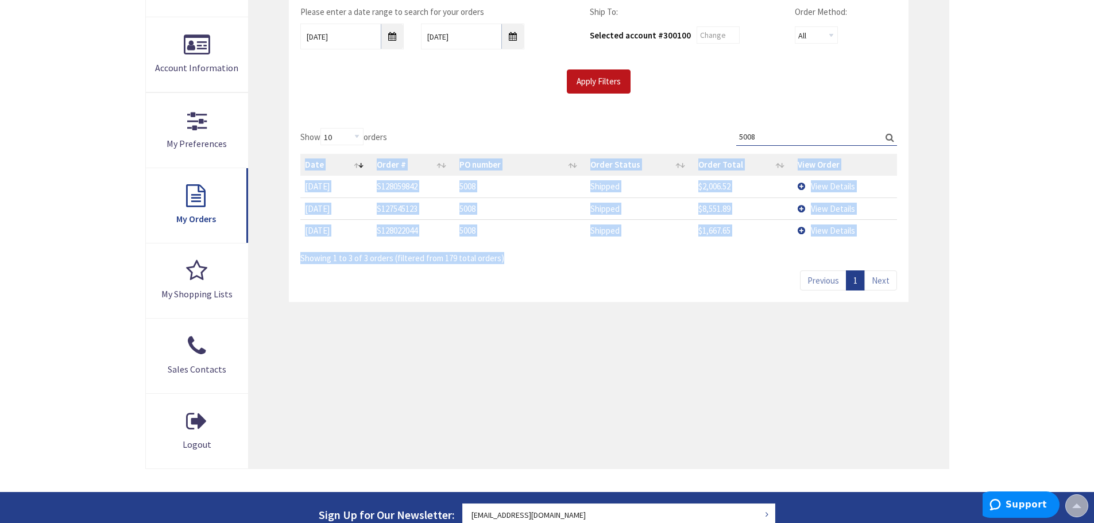
drag, startPoint x: 524, startPoint y: 265, endPoint x: 320, endPoint y: 187, distance: 218.1
click at [296, 162] on div "Show 10 25 50 100 orders Search: 5008 Date Order # PO number Order Status Order…" at bounding box center [598, 209] width 619 height 185
click at [479, 274] on div "Show 10 25 50 100 orders Search: 5008 Date Order # PO number Order Status Order…" at bounding box center [598, 209] width 619 height 185
drag, startPoint x: 539, startPoint y: 261, endPoint x: 291, endPoint y: 181, distance: 260.6
click at [291, 181] on div "Show 10 25 50 100 orders Search: 5008 Date Order # PO number Order Status Order…" at bounding box center [598, 209] width 619 height 185
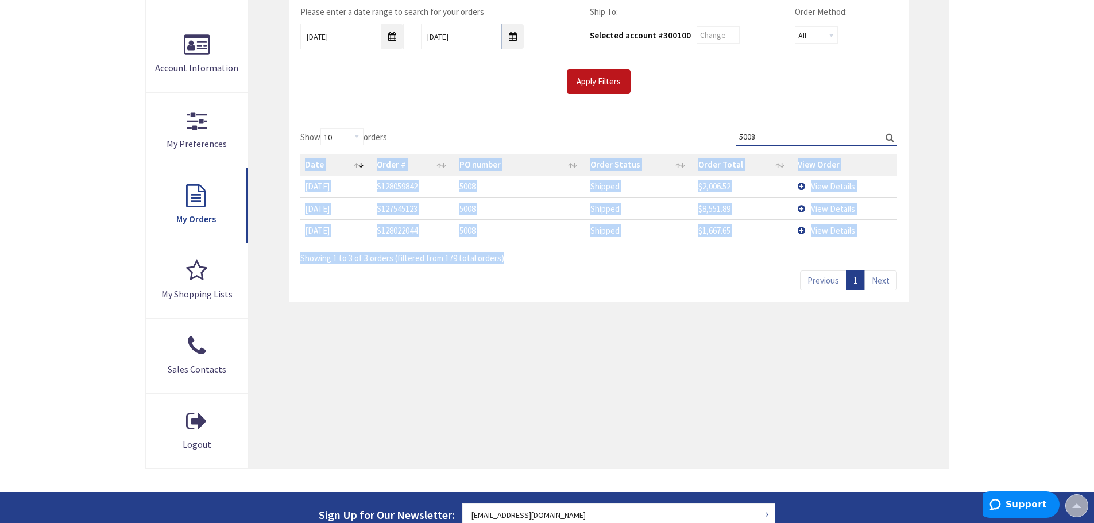
click at [505, 266] on div "Show 10 25 50 100 orders Search: 5008 Date Order # PO number Order Status Order…" at bounding box center [598, 209] width 619 height 185
drag, startPoint x: 528, startPoint y: 262, endPoint x: 455, endPoint y: 255, distance: 73.9
click at [301, 169] on div "Show 10 25 50 100 orders Search: 5008 Date Order # PO number Order Status Order…" at bounding box center [598, 196] width 596 height 137
click at [476, 270] on div "Show 10 25 50 100 orders Search: 5008 Date Order # PO number Order Status Order…" at bounding box center [598, 209] width 619 height 185
drag, startPoint x: 542, startPoint y: 260, endPoint x: 295, endPoint y: 188, distance: 257.8
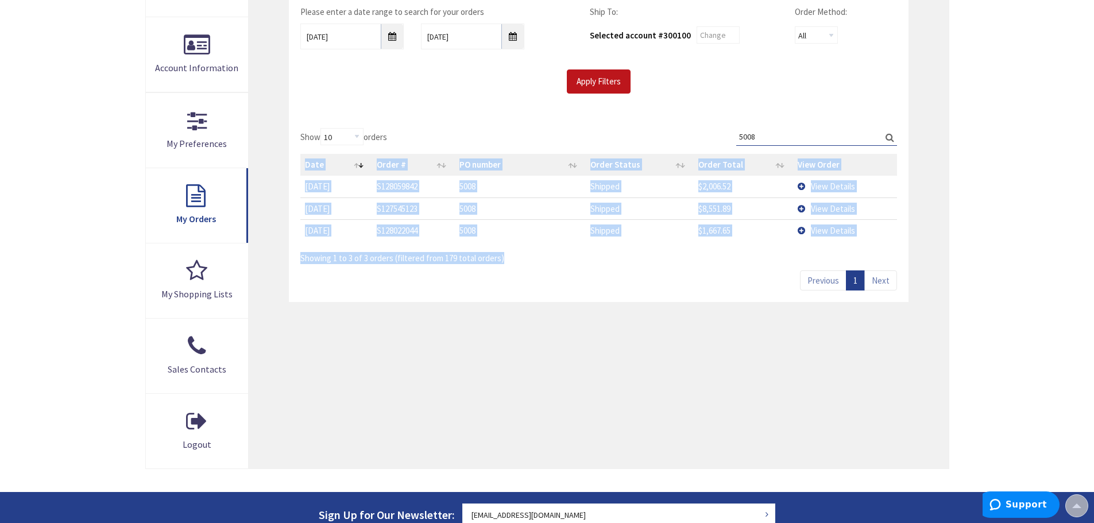
click at [291, 175] on div "Show 10 25 50 100 orders Search: 5008 Date Order # PO number Order Status Order…" at bounding box center [598, 209] width 619 height 185
click at [447, 298] on div "Show 10 25 50 100 orders Search: 5008 Date Order # PO number Order Status Order…" at bounding box center [598, 209] width 619 height 185
drag, startPoint x: 527, startPoint y: 264, endPoint x: 297, endPoint y: 167, distance: 249.3
click at [294, 161] on div "Show 10 25 50 100 orders Search: 5008 Date Order # PO number Order Status Order…" at bounding box center [598, 209] width 619 height 185
click at [505, 299] on div "Show 10 25 50 100 orders Search: 5008 Date Order # PO number Order Status Order…" at bounding box center [598, 209] width 619 height 185
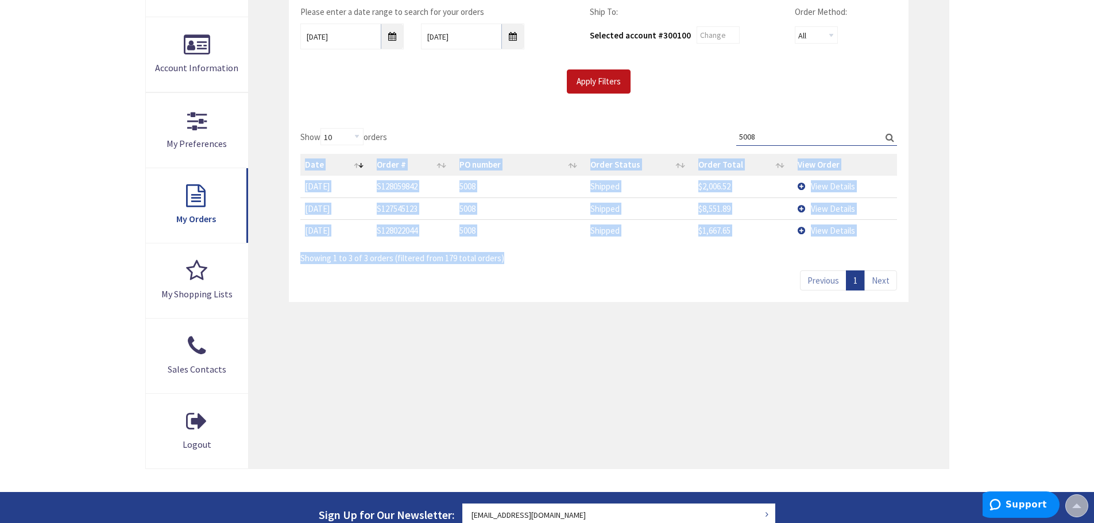
drag, startPoint x: 525, startPoint y: 258, endPoint x: 305, endPoint y: 168, distance: 238.2
click at [305, 166] on div "Show 10 25 50 100 orders Search: 5008 Date Order # PO number Order Status Order…" at bounding box center [598, 196] width 596 height 137
click at [506, 259] on div "Showing 1 to 3 of 3 orders (filtered from 179 total orders)" at bounding box center [598, 255] width 596 height 20
drag, startPoint x: 550, startPoint y: 269, endPoint x: 309, endPoint y: 203, distance: 249.6
click at [286, 172] on div "My Orders Please enter a date range to search for your orders 02/28/2025 08/01/…" at bounding box center [598, 204] width 699 height 527
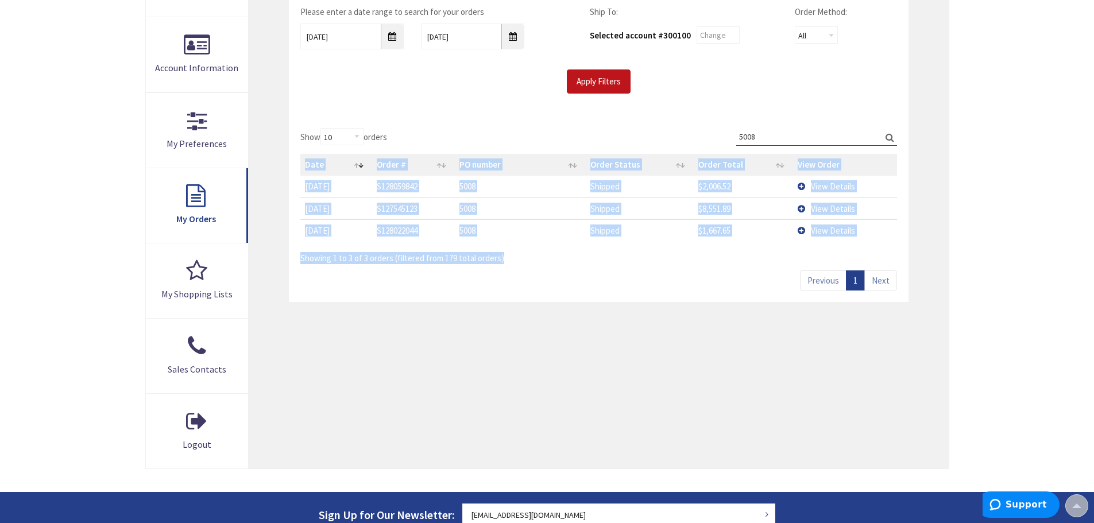
click at [468, 273] on div "Show 10 25 50 100 orders Search: 5008 Date Order # PO number Order Status Order…" at bounding box center [598, 209] width 619 height 185
drag, startPoint x: 525, startPoint y: 258, endPoint x: 305, endPoint y: 181, distance: 233.7
click at [302, 177] on div "Show 10 25 50 100 orders Search: 5008 Date Order # PO number Order Status Order…" at bounding box center [598, 196] width 596 height 137
click at [443, 277] on div "Show 10 25 50 100 orders Search: 5008 Date Order # PO number Order Status Order…" at bounding box center [598, 209] width 619 height 185
drag, startPoint x: 536, startPoint y: 259, endPoint x: 285, endPoint y: 167, distance: 267.2
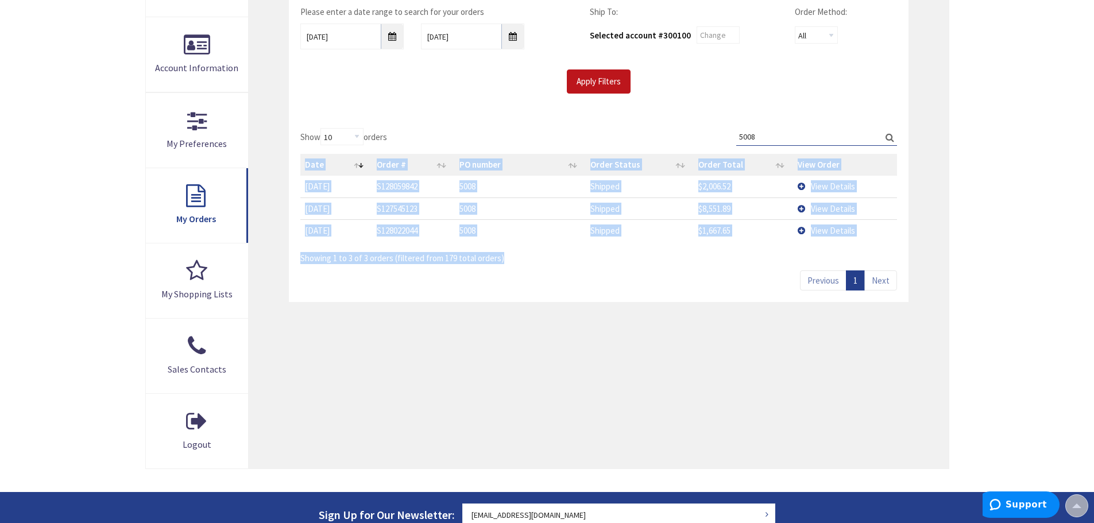
click at [285, 167] on div "My Orders Please enter a date range to search for your orders 02/28/2025 08/01/…" at bounding box center [598, 204] width 699 height 527
click at [443, 281] on div "Show 10 25 50 100 orders Search: 5008 Date Order # PO number Order Status Order…" at bounding box center [598, 209] width 619 height 185
drag, startPoint x: 535, startPoint y: 261, endPoint x: 458, endPoint y: 270, distance: 76.9
click at [293, 165] on div "Show 10 25 50 100 orders Search: 5008 Date Order # PO number Order Status Order…" at bounding box center [598, 209] width 619 height 185
drag, startPoint x: 520, startPoint y: 301, endPoint x: 523, endPoint y: 296, distance: 6.4
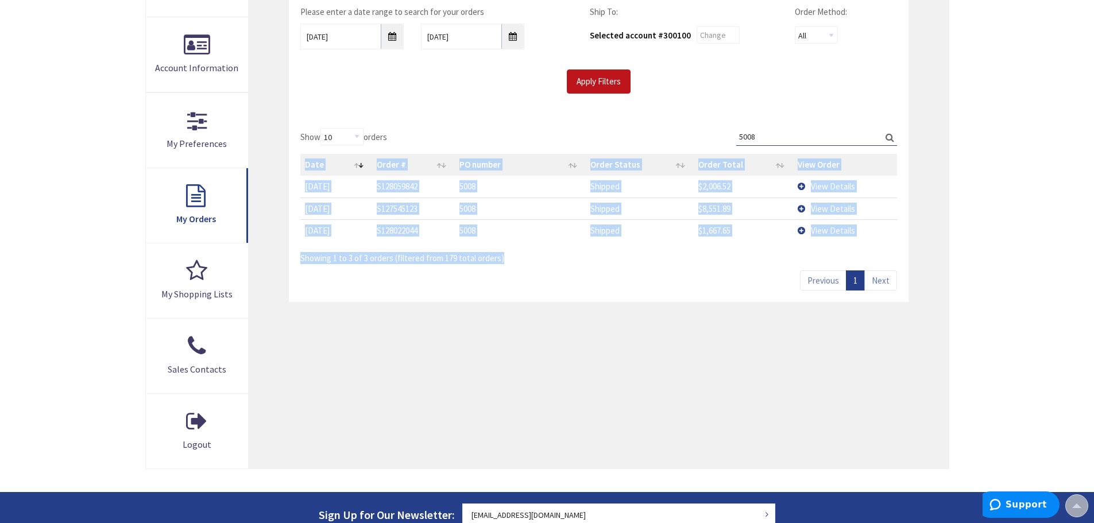
click at [520, 301] on div "Show 10 25 50 100 orders Search: 5008 Date Order # PO number Order Status Order…" at bounding box center [598, 209] width 619 height 185
drag, startPoint x: 529, startPoint y: 260, endPoint x: 304, endPoint y: 185, distance: 237.7
click at [283, 162] on div "My Orders Please enter a date range to search for your orders 02/28/2025 08/01/…" at bounding box center [598, 204] width 699 height 527
click at [459, 275] on div "Show 10 25 50 100 orders Search: 5008 Date Order # PO number Order Status Order…" at bounding box center [598, 209] width 619 height 185
drag, startPoint x: 527, startPoint y: 262, endPoint x: 292, endPoint y: 183, distance: 247.7
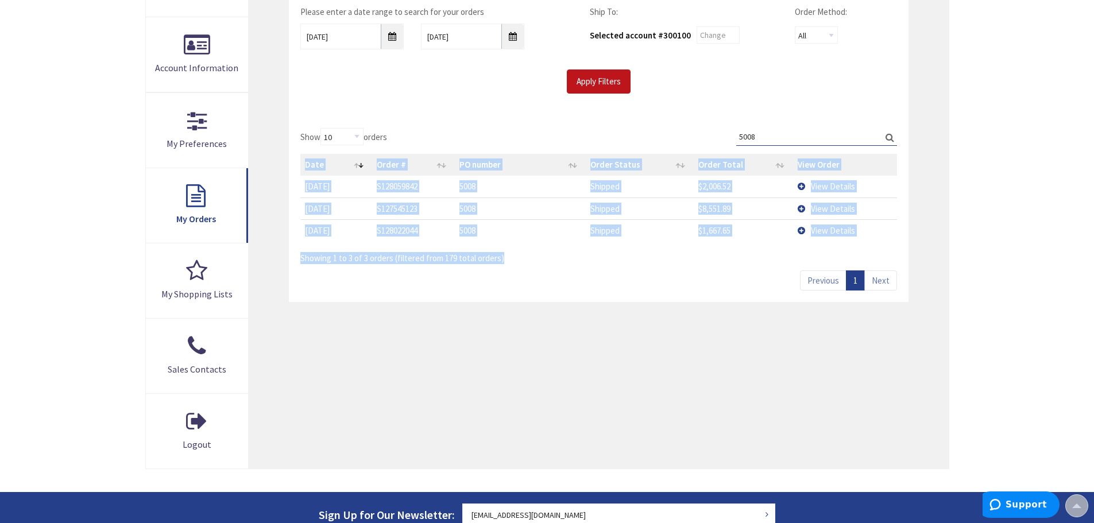
click at [284, 167] on div "My Orders Please enter a date range to search for your orders 02/28/2025 08/01/…" at bounding box center [598, 204] width 699 height 527
click at [470, 275] on div "Show 10 25 50 100 orders Search: 5008 Date Order # PO number Order Status Order…" at bounding box center [598, 209] width 619 height 185
drag, startPoint x: 523, startPoint y: 260, endPoint x: 287, endPoint y: 146, distance: 261.7
click at [287, 146] on div "My Orders Please enter a date range to search for your orders 02/28/2025 08/01/…" at bounding box center [598, 204] width 699 height 527
click at [551, 265] on div "Show 10 25 50 100 orders Search: 5008 Date Order # PO number Order Status Order…" at bounding box center [598, 209] width 619 height 185
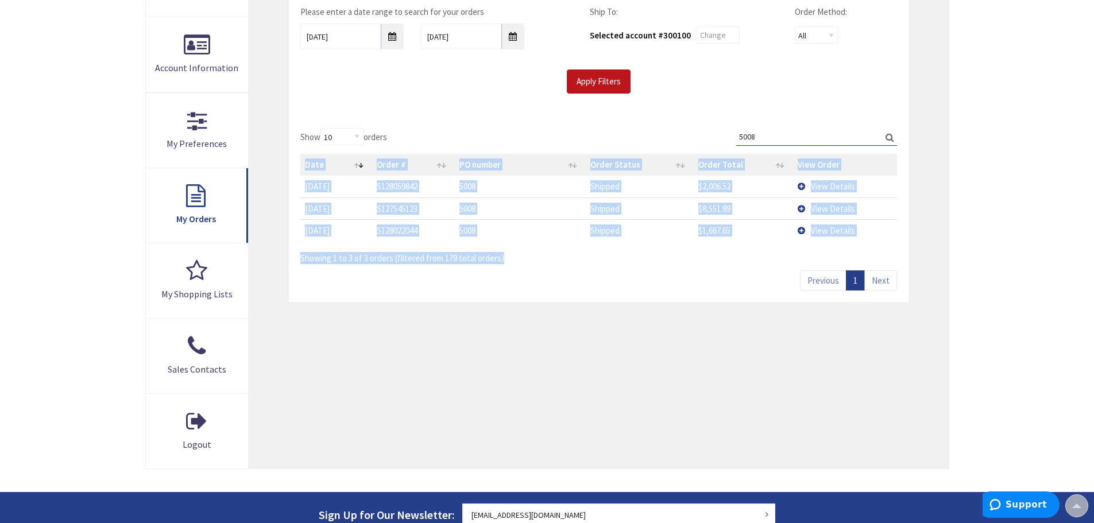
drag, startPoint x: 520, startPoint y: 261, endPoint x: 292, endPoint y: 130, distance: 262.1
click at [292, 130] on div "Show 10 25 50 100 orders Search: 5008 Date Order # PO number Order Status Order…" at bounding box center [598, 209] width 619 height 185
click at [549, 249] on div "Showing 1 to 3 of 3 orders (filtered from 179 total orders)" at bounding box center [598, 255] width 596 height 20
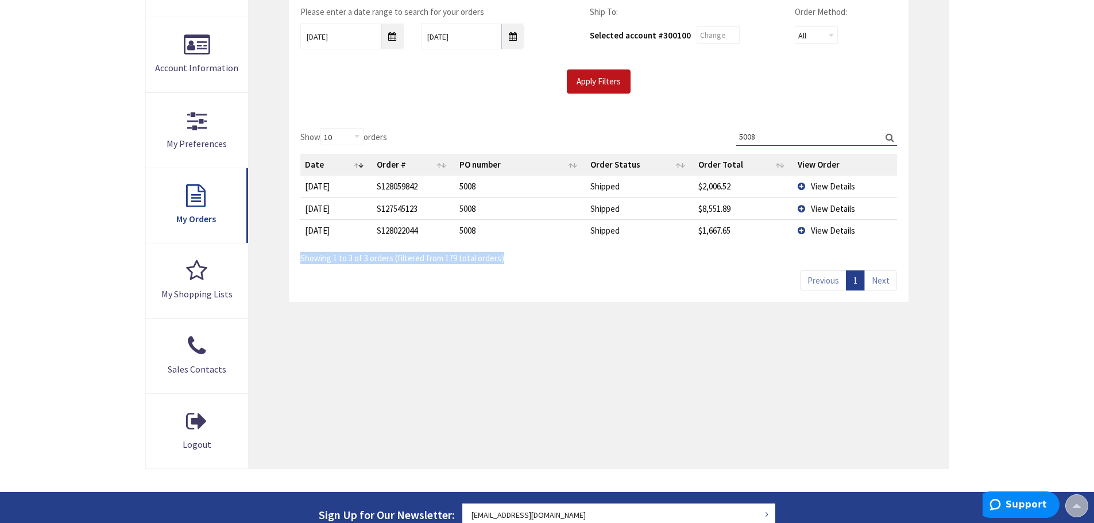
drag, startPoint x: 531, startPoint y: 268, endPoint x: 278, endPoint y: 258, distance: 253.4
click at [278, 257] on div "My Orders Please enter a date range to search for your orders 02/28/2025 08/01/…" at bounding box center [598, 204] width 699 height 527
click at [559, 258] on div "Showing 1 to 3 of 3 orders (filtered from 179 total orders)" at bounding box center [598, 255] width 596 height 20
drag, startPoint x: 521, startPoint y: 264, endPoint x: 496, endPoint y: 253, distance: 27.8
click at [289, 249] on div "Show 10 25 50 100 orders Search: 5008 Date Order # PO number Order Status Order…" at bounding box center [598, 209] width 619 height 185
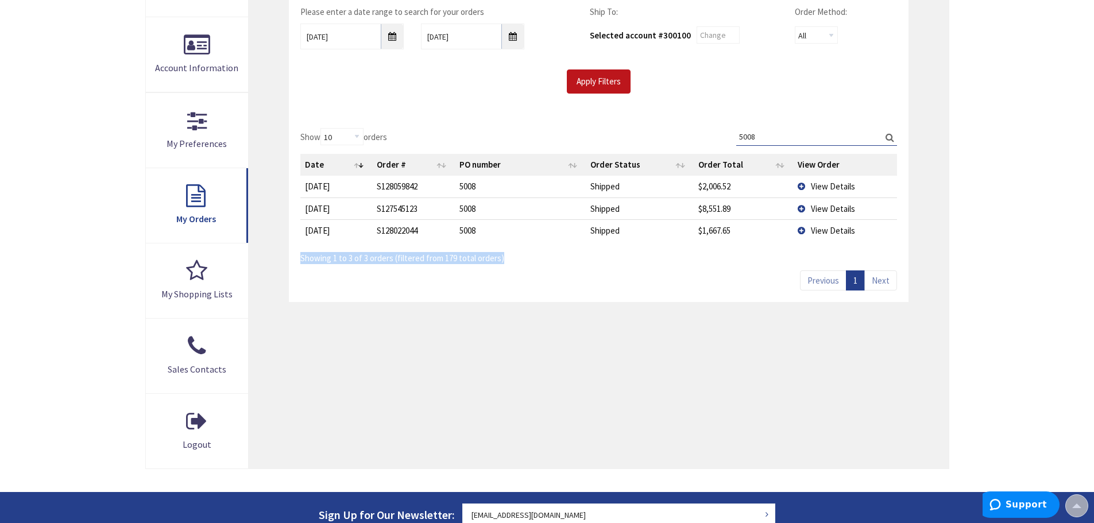
click at [510, 250] on div "Showing 1 to 3 of 3 orders (filtered from 179 total orders)" at bounding box center [598, 255] width 596 height 20
drag, startPoint x: 512, startPoint y: 259, endPoint x: 306, endPoint y: 251, distance: 205.7
click at [301, 249] on div "Showing 1 to 3 of 3 orders (filtered from 179 total orders)" at bounding box center [598, 255] width 596 height 20
click at [518, 274] on div "Show 10 25 50 100 orders Search: 5008 Date Order # PO number Order Status Order…" at bounding box center [598, 209] width 619 height 185
drag, startPoint x: 520, startPoint y: 256, endPoint x: 312, endPoint y: 262, distance: 207.4
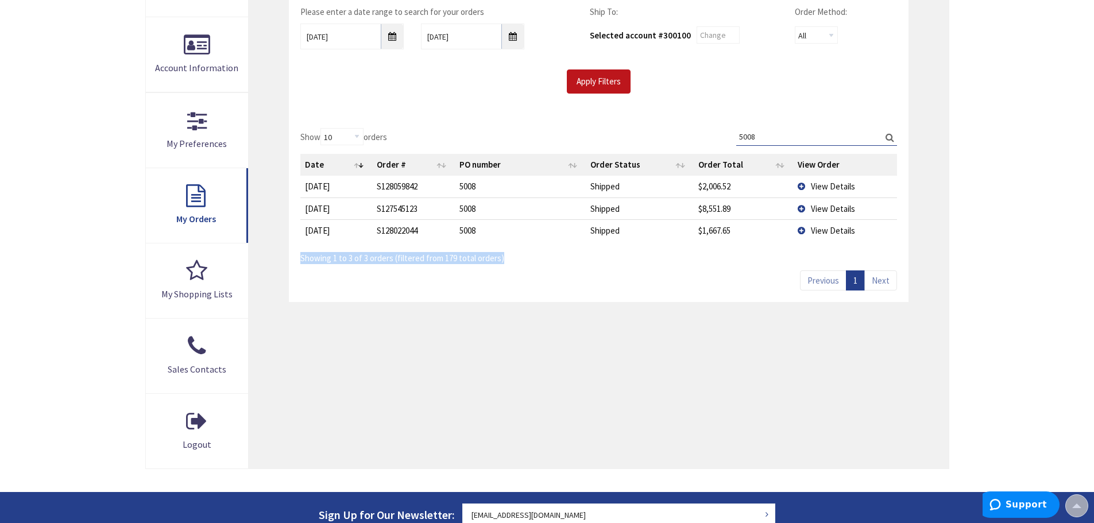
click at [284, 258] on div "My Orders Please enter a date range to search for your orders 02/28/2025 08/01/…" at bounding box center [598, 204] width 699 height 527
click at [544, 262] on div "Showing 1 to 3 of 3 orders (filtered from 179 total orders)" at bounding box center [598, 255] width 596 height 20
click at [520, 428] on div "My Orders Please enter a date range to search for your orders 02/28/2025 08/01/…" at bounding box center [598, 204] width 699 height 527
drag, startPoint x: 519, startPoint y: 264, endPoint x: 303, endPoint y: 255, distance: 216.1
click at [303, 254] on div "Showing 1 to 3 of 3 orders (filtered from 179 total orders)" at bounding box center [598, 255] width 596 height 20
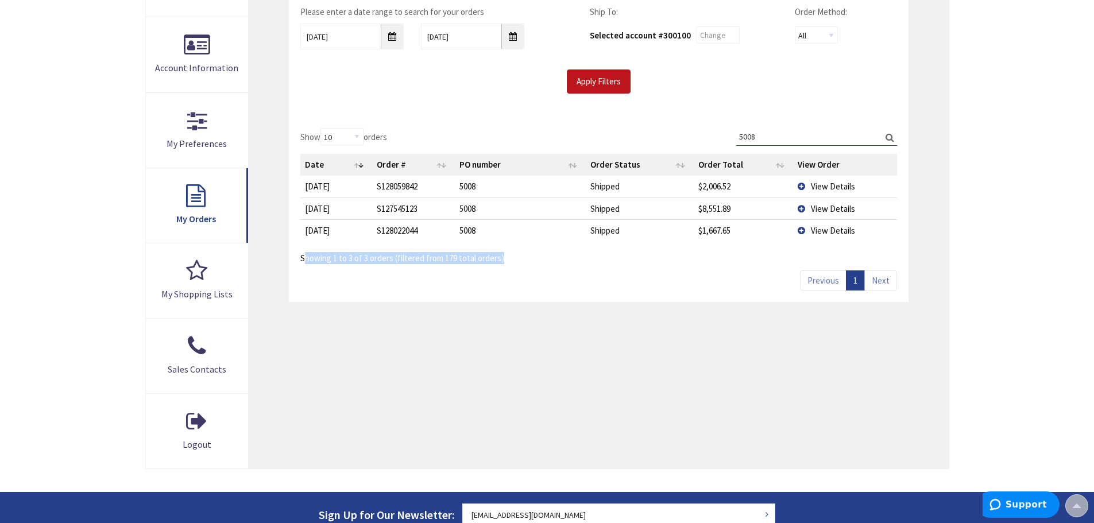
click at [351, 297] on div "Show 10 25 50 100 orders Search: 5008 Date Order # PO number Order Status Order…" at bounding box center [598, 209] width 619 height 185
drag, startPoint x: 514, startPoint y: 258, endPoint x: 300, endPoint y: 265, distance: 214.3
click at [300, 265] on div "Show 10 25 50 100 orders Search: 5008 Date Order # PO number Order Status Order…" at bounding box center [598, 209] width 619 height 185
click at [515, 264] on div "Showing 1 to 3 of 3 orders (filtered from 179 total orders)" at bounding box center [598, 255] width 596 height 20
drag, startPoint x: 518, startPoint y: 260, endPoint x: 298, endPoint y: 266, distance: 220.6
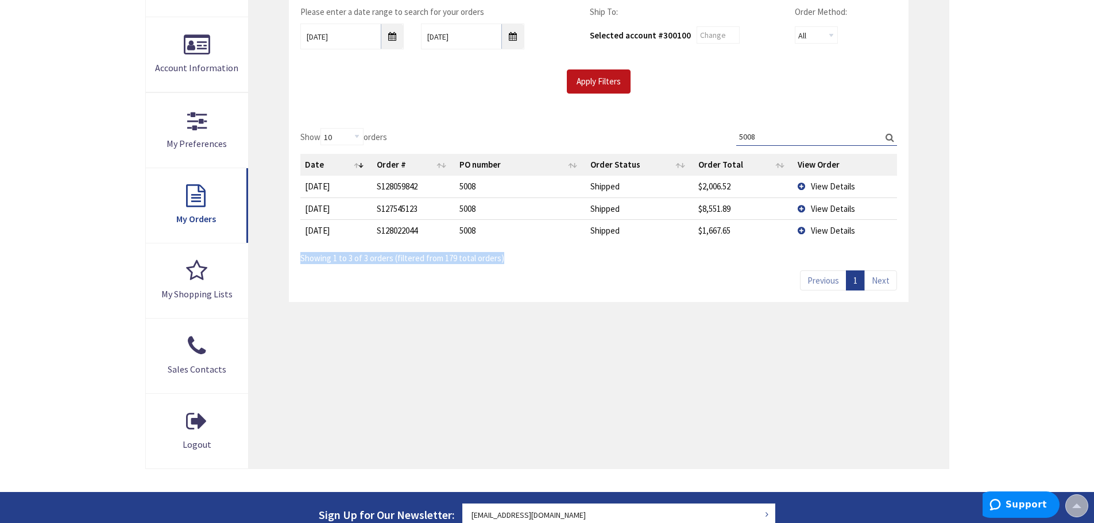
click at [298, 263] on div "Show 10 25 50 100 orders Search: 5008 Date Order # PO number Order Status Order…" at bounding box center [598, 209] width 619 height 185
click at [442, 302] on div "Show 10 25 50 100 orders Search: 5008 Date Order # PO number Order Status Order…" at bounding box center [598, 209] width 619 height 185
drag, startPoint x: 511, startPoint y: 260, endPoint x: 301, endPoint y: 269, distance: 210.3
click at [301, 269] on div "Show 10 25 50 100 orders Search: 5008 Date Order # PO number Order Status Order…" at bounding box center [598, 209] width 619 height 185
click at [462, 285] on div "Show 10 25 50 100 orders Search: 5008 Date Order # PO number Order Status Order…" at bounding box center [598, 209] width 619 height 185
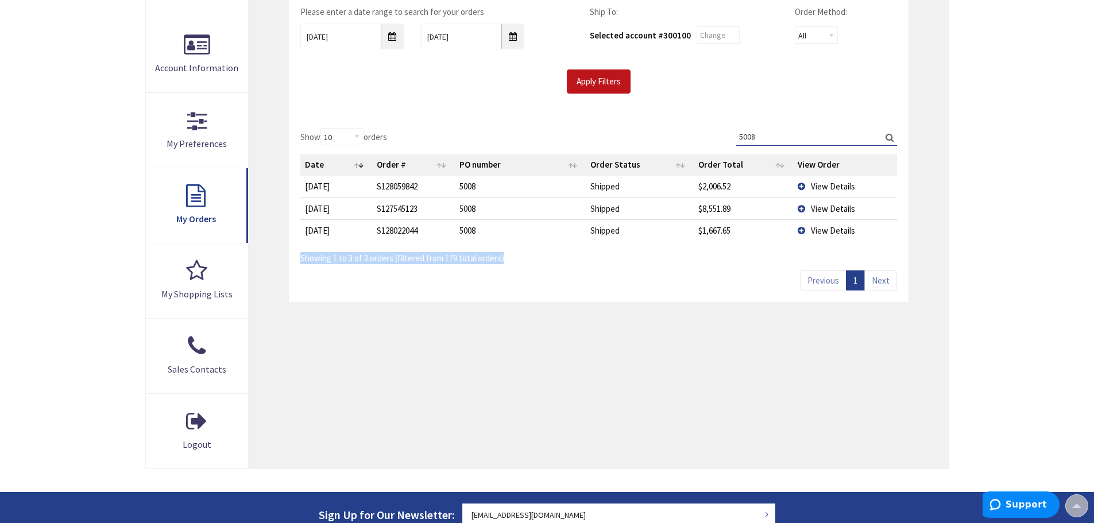
drag, startPoint x: 506, startPoint y: 260, endPoint x: 296, endPoint y: 258, distance: 210.7
click at [294, 257] on div "Show 10 25 50 100 orders Search: 5008 Date Order # PO number Order Status Order…" at bounding box center [598, 209] width 619 height 185
click at [393, 297] on div "Show 10 25 50 100 orders Search: 5008 Date Order # PO number Order Status Order…" at bounding box center [598, 209] width 619 height 185
drag, startPoint x: 517, startPoint y: 260, endPoint x: 287, endPoint y: 257, distance: 230.3
click at [285, 253] on div "My Orders Please enter a date range to search for your orders 02/28/2025 08/01/…" at bounding box center [598, 204] width 699 height 527
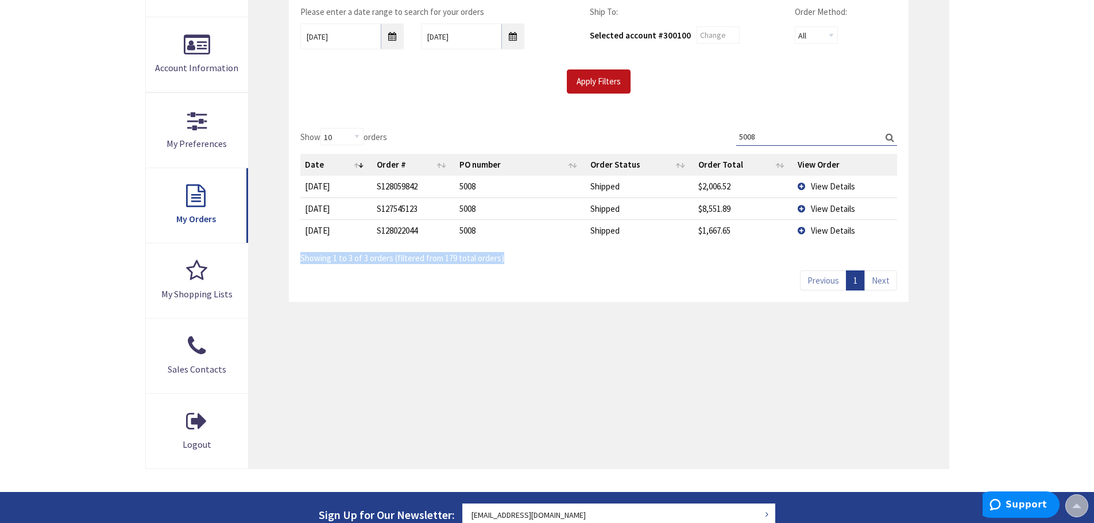
click at [494, 283] on div "Show 10 25 50 100 orders Search: 5008 Date Order # PO number Order Status Order…" at bounding box center [598, 209] width 619 height 185
drag, startPoint x: 521, startPoint y: 257, endPoint x: 310, endPoint y: 267, distance: 211.5
click at [307, 267] on div "Show 10 25 50 100 orders Search: 5008 Date Order # PO number Order Status Order…" at bounding box center [598, 209] width 619 height 185
click at [402, 289] on div "Show 10 25 50 100 orders Search: 5008 Date Order # PO number Order Status Order…" at bounding box center [598, 209] width 619 height 185
drag, startPoint x: 513, startPoint y: 260, endPoint x: 290, endPoint y: 262, distance: 222.8
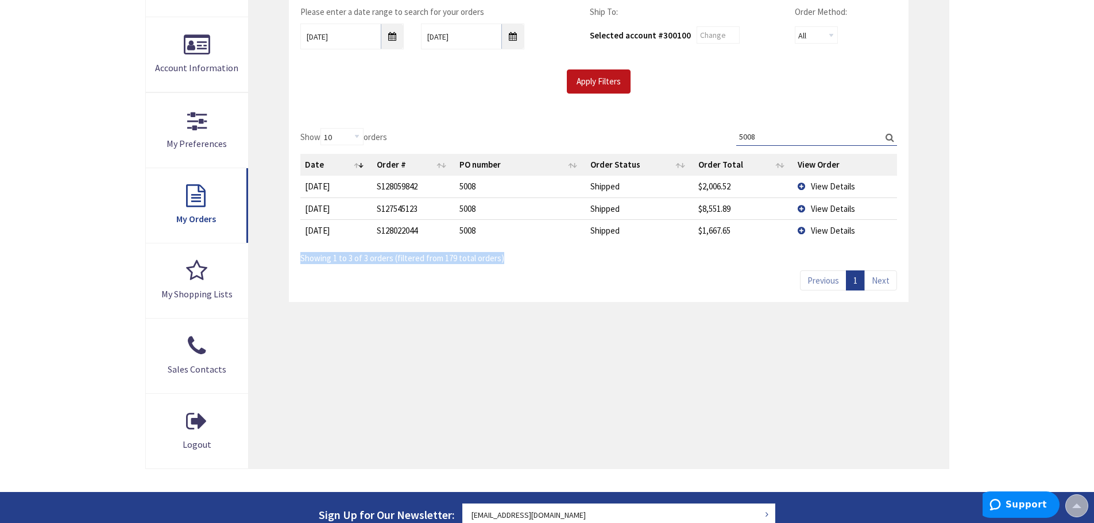
click at [290, 262] on div "Show 10 25 50 100 orders Search: 5008 Date Order # PO number Order Status Order…" at bounding box center [598, 209] width 619 height 185
click at [470, 288] on div "Show 10 25 50 100 orders Search: 5008 Date Order # PO number Order Status Order…" at bounding box center [598, 209] width 619 height 185
drag, startPoint x: 496, startPoint y: 258, endPoint x: 296, endPoint y: 254, distance: 199.9
click at [293, 254] on div "Show 10 25 50 100 orders Search: 5008 Date Order # PO number Order Status Order…" at bounding box center [598, 209] width 619 height 185
click at [388, 278] on div "Show 10 25 50 100 orders Search: 5008 Date Order # PO number Order Status Order…" at bounding box center [598, 209] width 619 height 185
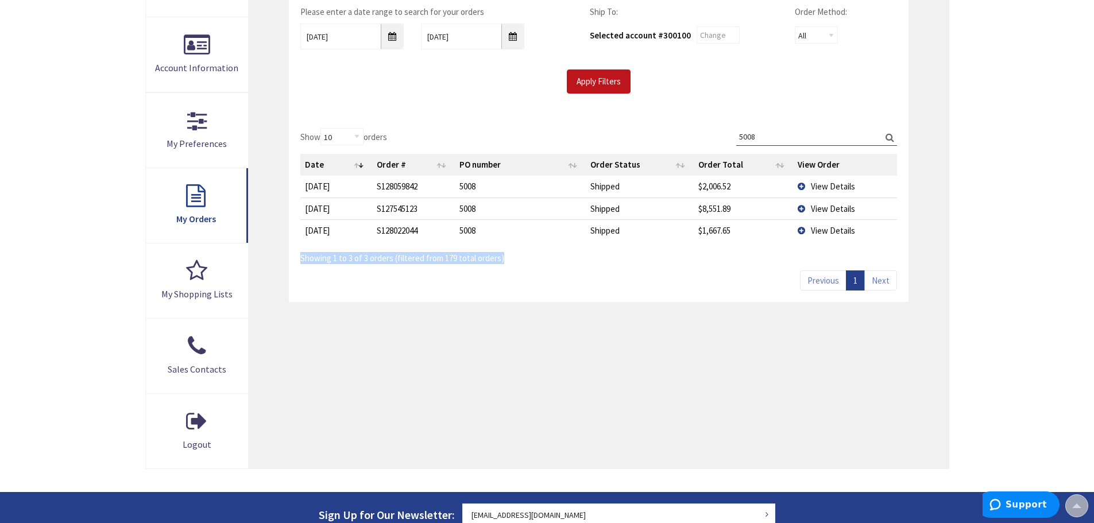
drag, startPoint x: 508, startPoint y: 259, endPoint x: 300, endPoint y: 256, distance: 208.5
click at [300, 256] on div "Show 10 25 50 100 orders Search: 5008 Date Order # PO number Order Status Order…" at bounding box center [598, 209] width 619 height 185
click at [405, 277] on div "Show 10 25 50 100 orders Search: 5008 Date Order # PO number Order Status Order…" at bounding box center [598, 209] width 619 height 185
drag, startPoint x: 520, startPoint y: 257, endPoint x: 300, endPoint y: 260, distance: 219.9
click at [300, 260] on div "Show 10 25 50 100 orders Search: 5008 Date Order # PO number Order Status Order…" at bounding box center [598, 209] width 619 height 185
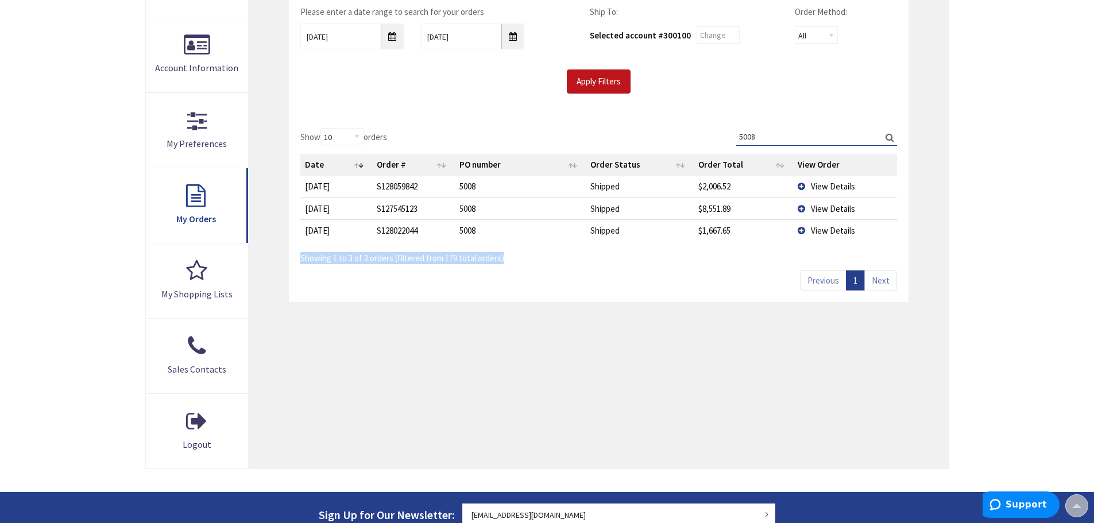
click at [399, 282] on div "Show 10 25 50 100 orders Search: 5008 Date Order # PO number Order Status Order…" at bounding box center [598, 209] width 619 height 185
drag, startPoint x: 510, startPoint y: 260, endPoint x: 380, endPoint y: 277, distance: 131.5
click at [297, 263] on div "Show 10 25 50 100 orders Search: 5008 Date Order # PO number Order Status Order…" at bounding box center [598, 209] width 619 height 185
click at [427, 289] on div "Show 10 25 50 100 orders Search: 5008 Date Order # PO number Order Status Order…" at bounding box center [598, 209] width 619 height 185
drag, startPoint x: 521, startPoint y: 260, endPoint x: 295, endPoint y: 260, distance: 226.2
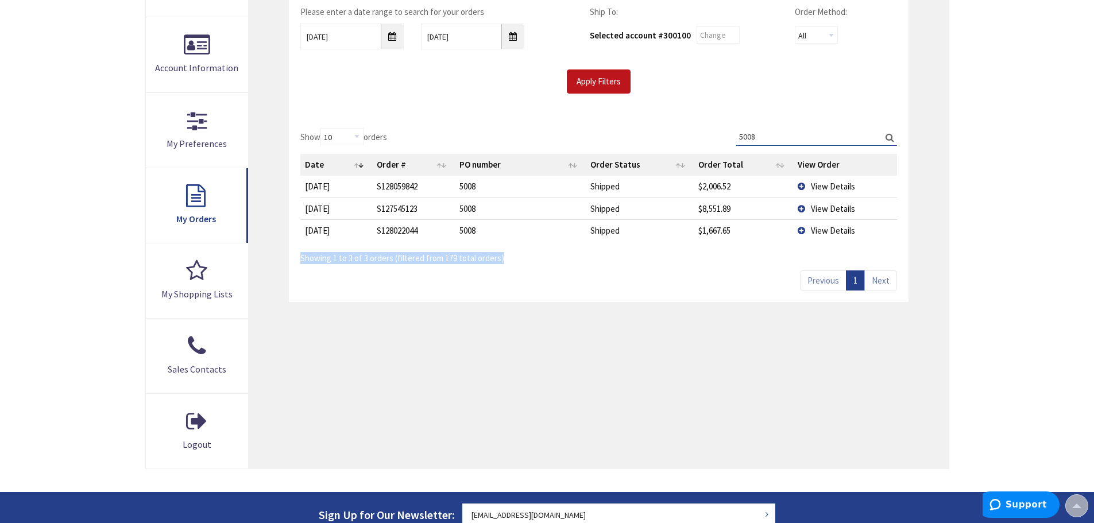
click at [295, 260] on div "Show 10 25 50 100 orders Search: 5008 Date Order # PO number Order Status Order…" at bounding box center [598, 209] width 619 height 185
click at [398, 278] on div "Show 10 25 50 100 orders Search: 5008 Date Order # PO number Order Status Order…" at bounding box center [598, 209] width 619 height 185
drag, startPoint x: 510, startPoint y: 261, endPoint x: 297, endPoint y: 261, distance: 213.0
click at [297, 261] on div "Show 10 25 50 100 orders Search: 5008 Date Order # PO number Order Status Order…" at bounding box center [598, 209] width 619 height 185
click at [386, 276] on div "Show 10 25 50 100 orders Search: 5008 Date Order # PO number Order Status Order…" at bounding box center [598, 209] width 619 height 185
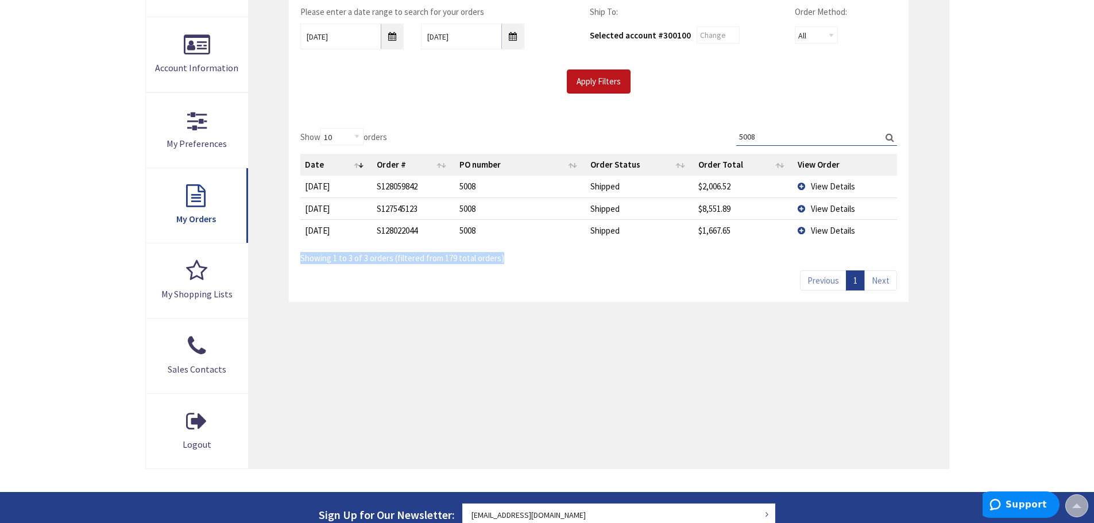
drag, startPoint x: 499, startPoint y: 258, endPoint x: 303, endPoint y: 261, distance: 196.4
click at [298, 260] on div "Show 10 25 50 100 orders Search: 5008 Date Order # PO number Order Status Order…" at bounding box center [598, 209] width 619 height 185
click at [372, 281] on div "Show 10 25 50 100 orders Search: 5008 Date Order # PO number Order Status Order…" at bounding box center [598, 209] width 619 height 185
drag, startPoint x: 516, startPoint y: 256, endPoint x: 305, endPoint y: 259, distance: 210.2
click at [303, 258] on div "Showing 1 to 3 of 3 orders (filtered from 179 total orders)" at bounding box center [598, 255] width 596 height 20
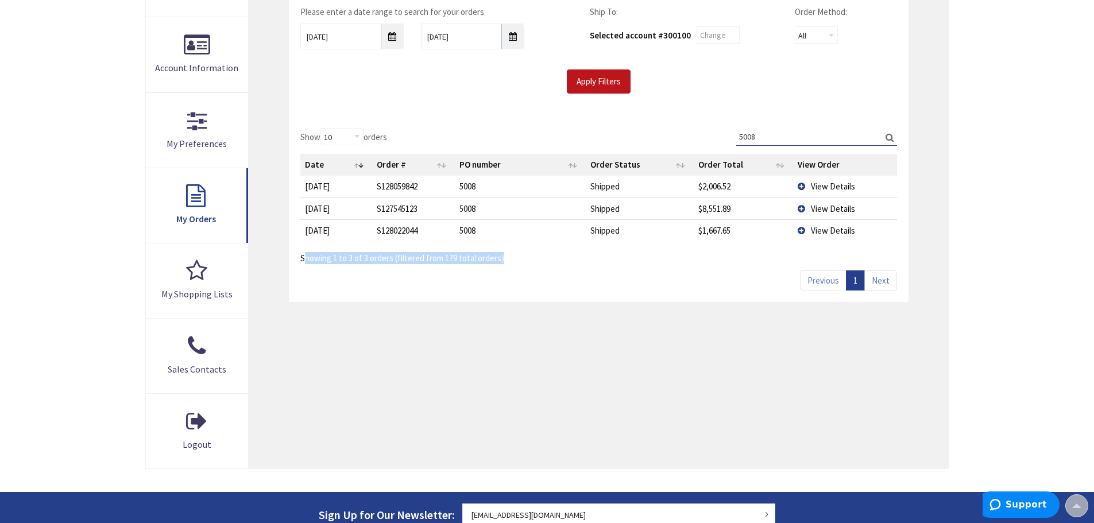
click at [370, 285] on div "Show 10 25 50 100 orders Search: 5008 Date Order # PO number Order Status Order…" at bounding box center [598, 209] width 619 height 185
drag, startPoint x: 508, startPoint y: 259, endPoint x: 304, endPoint y: 271, distance: 204.2
click at [293, 265] on div "Show 10 25 50 100 orders Search: 5008 Date Order # PO number Order Status Order…" at bounding box center [598, 209] width 619 height 185
click at [454, 293] on div "Show 10 25 50 100 orders Search: 5008 Date Order # PO number Order Status Order…" at bounding box center [598, 209] width 619 height 185
drag, startPoint x: 518, startPoint y: 262, endPoint x: 308, endPoint y: 266, distance: 210.2
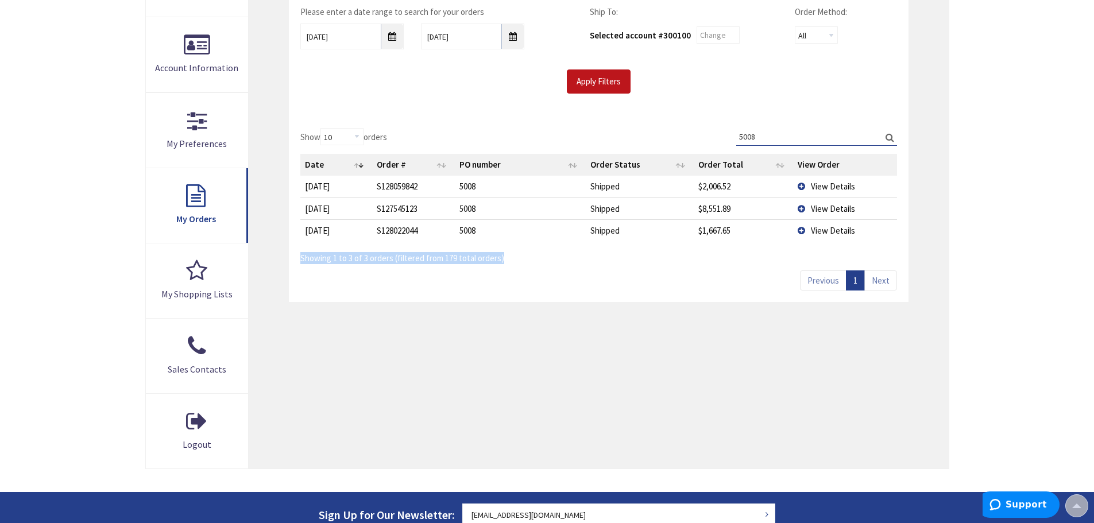
click at [292, 260] on div "Show 10 25 50 100 orders Search: 5008 Date Order # PO number Order Status Order…" at bounding box center [598, 209] width 619 height 185
click at [382, 283] on div "Show 10 25 50 100 orders Search: 5008 Date Order # PO number Order Status Order…" at bounding box center [598, 209] width 619 height 185
drag, startPoint x: 477, startPoint y: 258, endPoint x: 300, endPoint y: 260, distance: 176.9
click at [300, 260] on div "Show 10 25 50 100 orders Search: 5008 Date Order # PO number Order Status Order…" at bounding box center [598, 209] width 619 height 185
click at [404, 282] on div "Show 10 25 50 100 orders Search: 5008 Date Order # PO number Order Status Order…" at bounding box center [598, 209] width 619 height 185
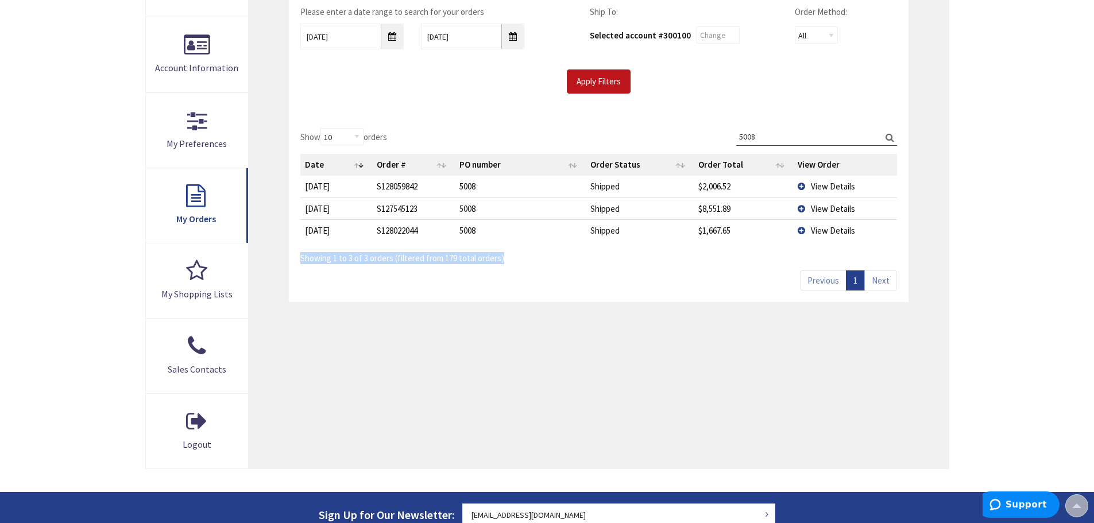
drag, startPoint x: 512, startPoint y: 259, endPoint x: 293, endPoint y: 259, distance: 218.2
click at [293, 258] on div "Show 10 25 50 100 orders Search: 5008 Date Order # PO number Order Status Order…" at bounding box center [598, 209] width 619 height 185
click at [416, 284] on div "Show 10 25 50 100 orders Search: 5008 Date Order # PO number Order Status Order…" at bounding box center [598, 209] width 619 height 185
drag, startPoint x: 519, startPoint y: 259, endPoint x: 292, endPoint y: 265, distance: 227.5
click at [293, 264] on div "Show 10 25 50 100 orders Search: 5008 Date Order # PO number Order Status Order…" at bounding box center [598, 209] width 619 height 185
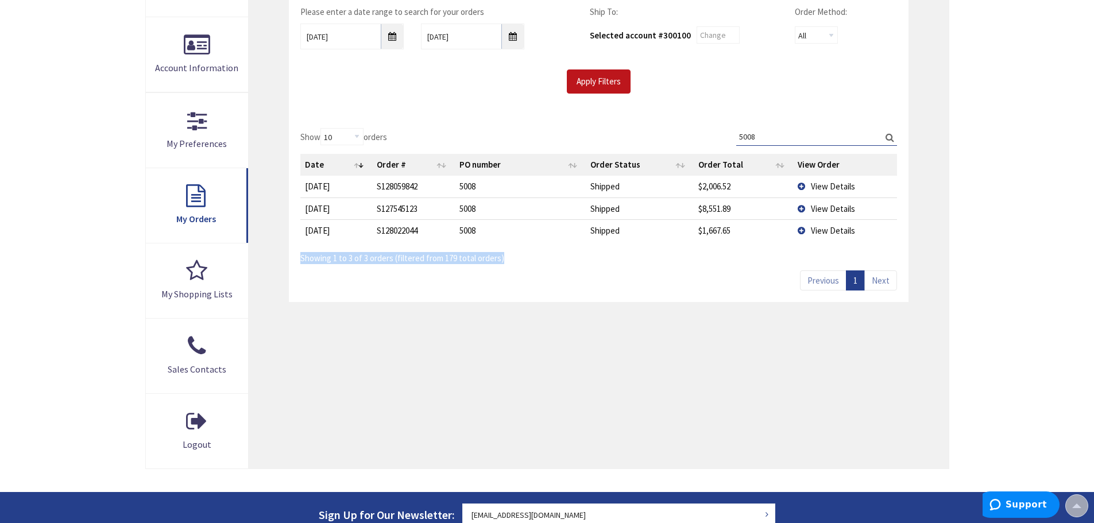
click at [365, 288] on div "Show 10 25 50 100 orders Search: 5008 Date Order # PO number Order Status Order…" at bounding box center [598, 209] width 619 height 185
drag, startPoint x: 517, startPoint y: 260, endPoint x: 304, endPoint y: 260, distance: 213.6
click at [304, 260] on div "Showing 1 to 3 of 3 orders (filtered from 179 total orders)" at bounding box center [598, 255] width 596 height 20
click at [361, 271] on div "Show 10 25 50 100 orders Search: 5008 Date Order # PO number Order Status Order…" at bounding box center [598, 209] width 619 height 185
drag, startPoint x: 510, startPoint y: 260, endPoint x: 312, endPoint y: 262, distance: 198.1
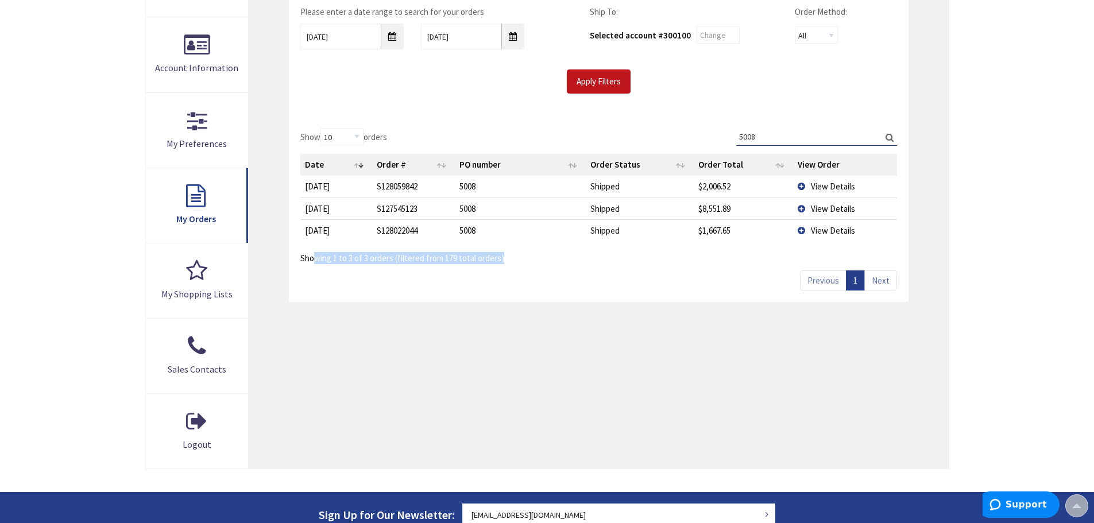
click at [312, 262] on div "Showing 1 to 3 of 3 orders (filtered from 179 total orders)" at bounding box center [598, 255] width 596 height 20
click at [448, 282] on div "Show 10 25 50 100 orders Search: 5008 Date Order # PO number Order Status Order…" at bounding box center [598, 209] width 619 height 185
click at [542, 278] on div "Show 10 25 50 100 orders Search: 5008 Date Order # PO number Order Status Order…" at bounding box center [598, 209] width 619 height 185
click at [477, 348] on div "My Orders Please enter a date range to search for your orders 02/28/2025 08/01/…" at bounding box center [598, 204] width 699 height 527
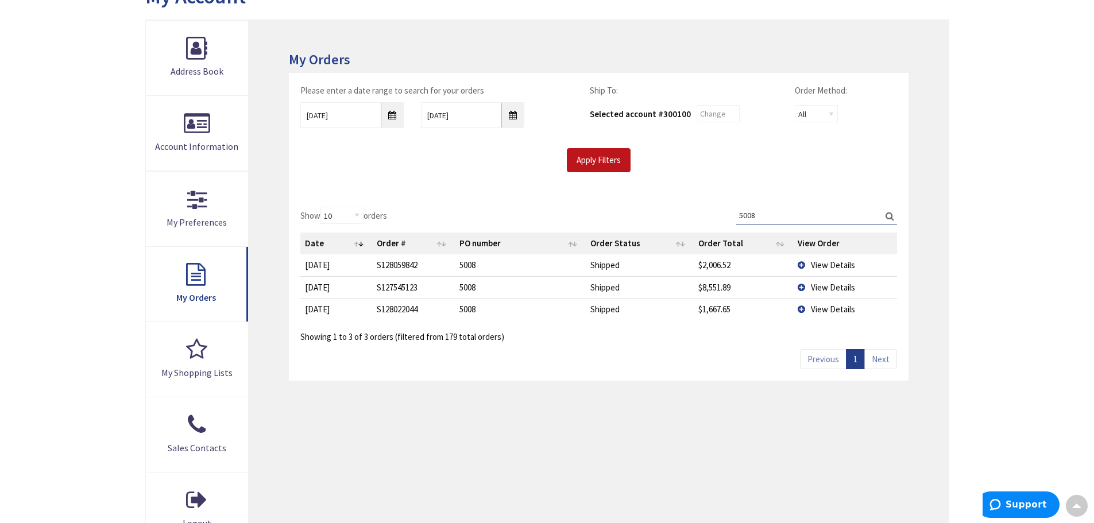
scroll to position [0, 0]
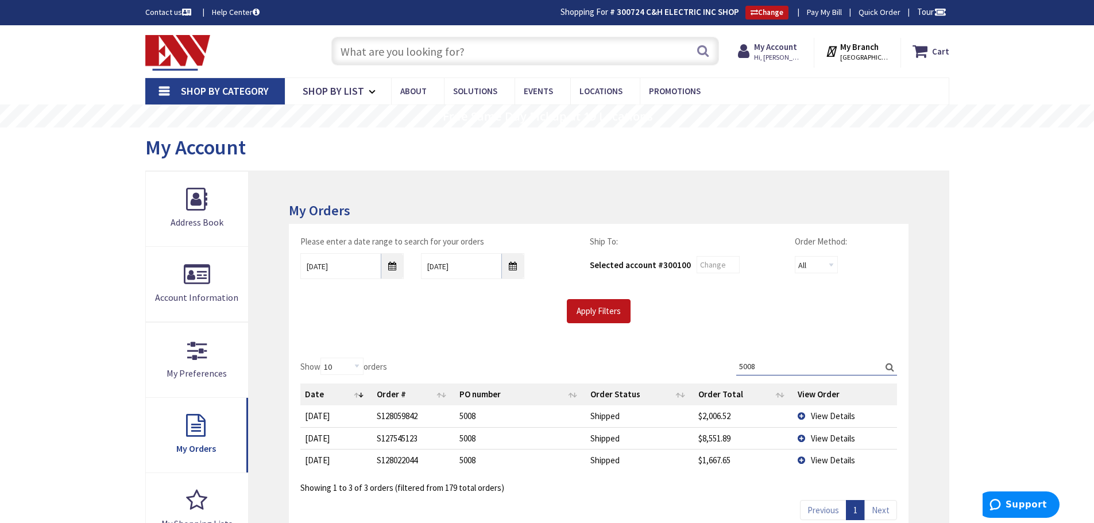
click at [511, 175] on div "My Orders Please enter a date range to search for your orders 02/28/2025 08/01/…" at bounding box center [598, 434] width 699 height 527
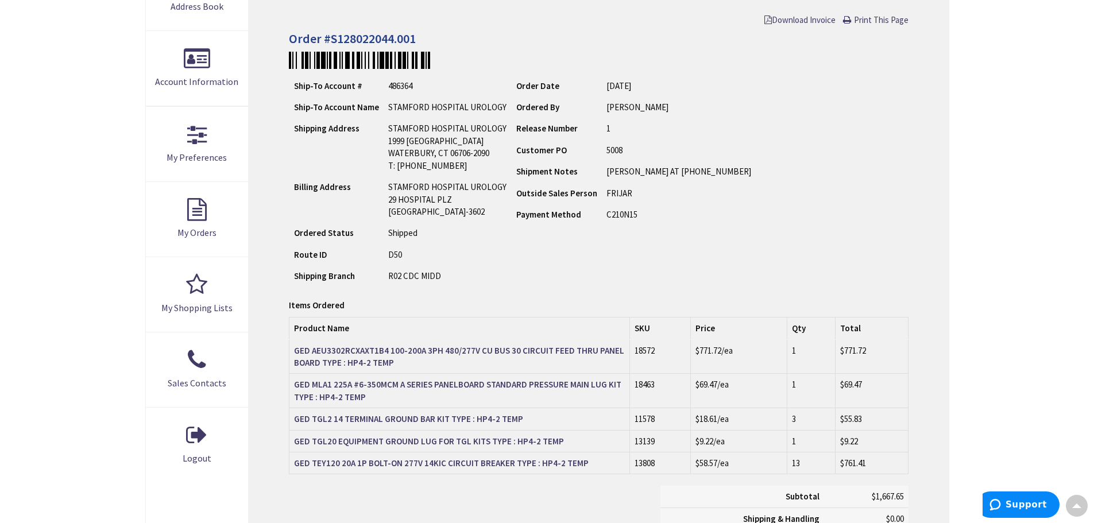
scroll to position [220, 0]
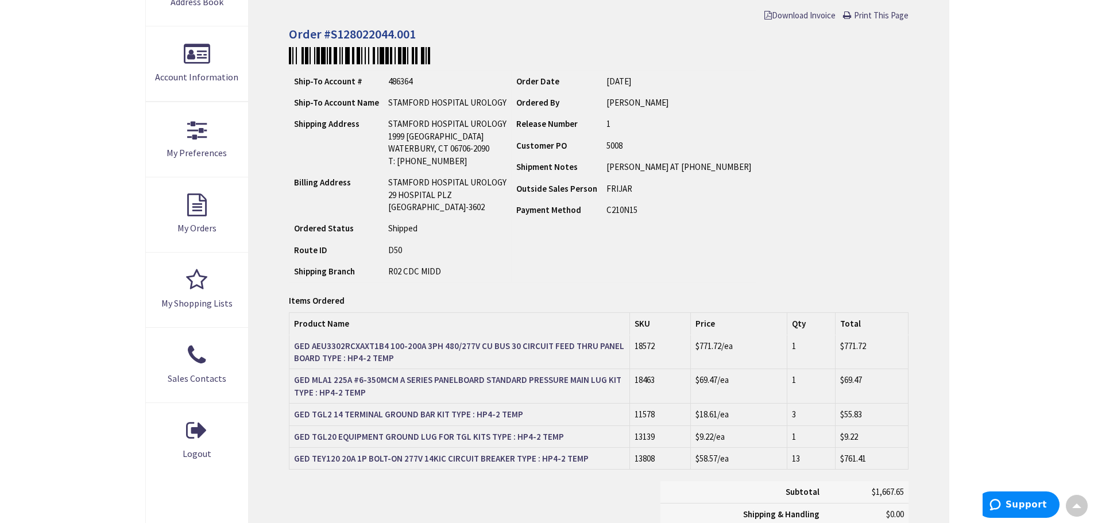
click at [731, 235] on div "Ship-To Account # 486364 Ship-To Account Name STAMFORD HOSPITAL UROLOGY Shippin…" at bounding box center [598, 176] width 619 height 213
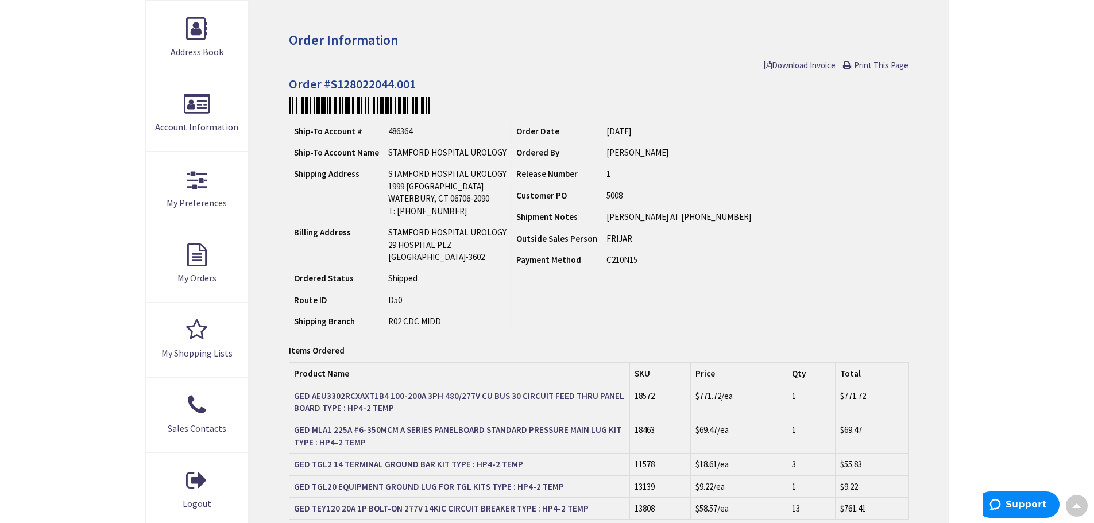
scroll to position [106, 0]
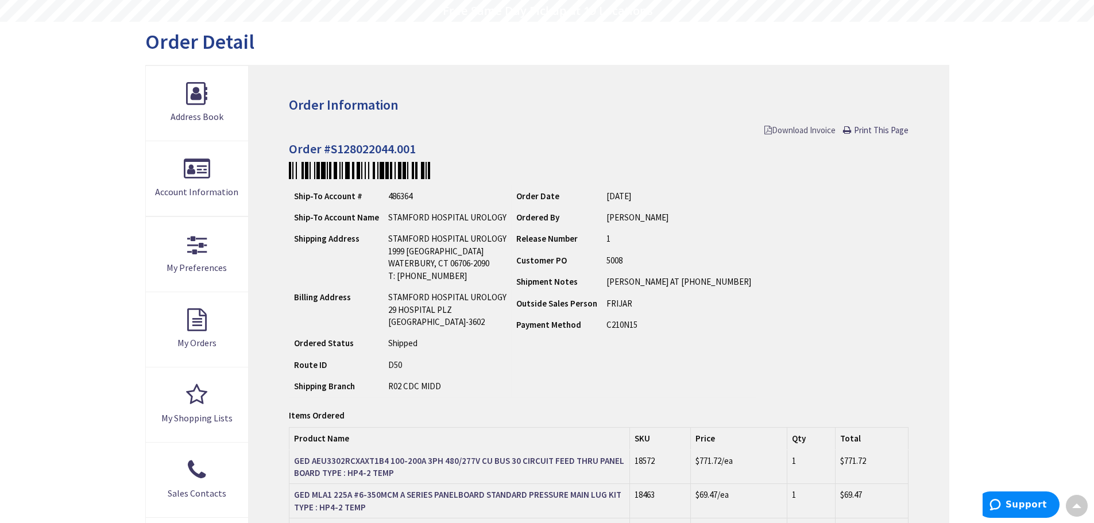
click at [803, 130] on span "Download Invoice" at bounding box center [799, 130] width 71 height 11
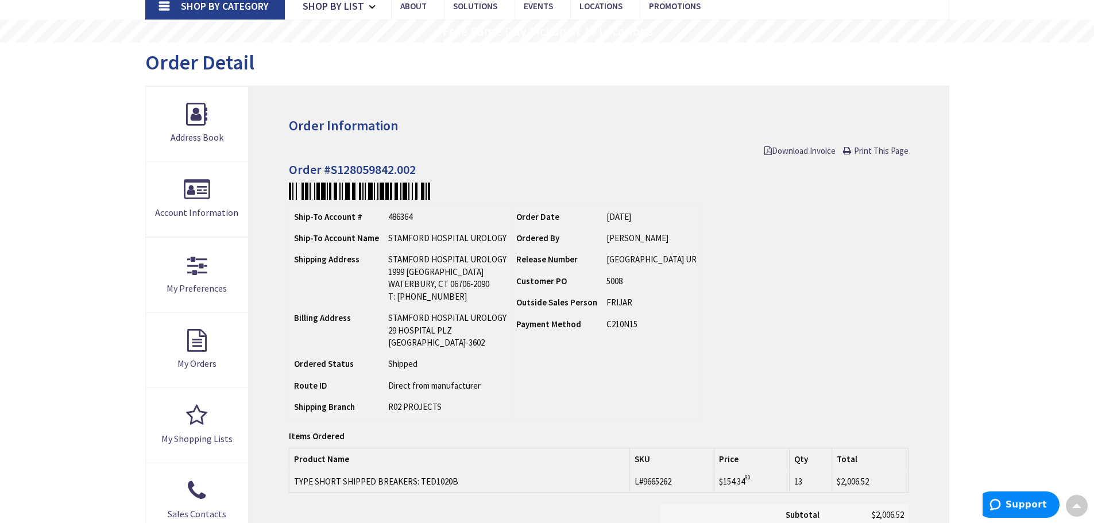
scroll to position [59, 0]
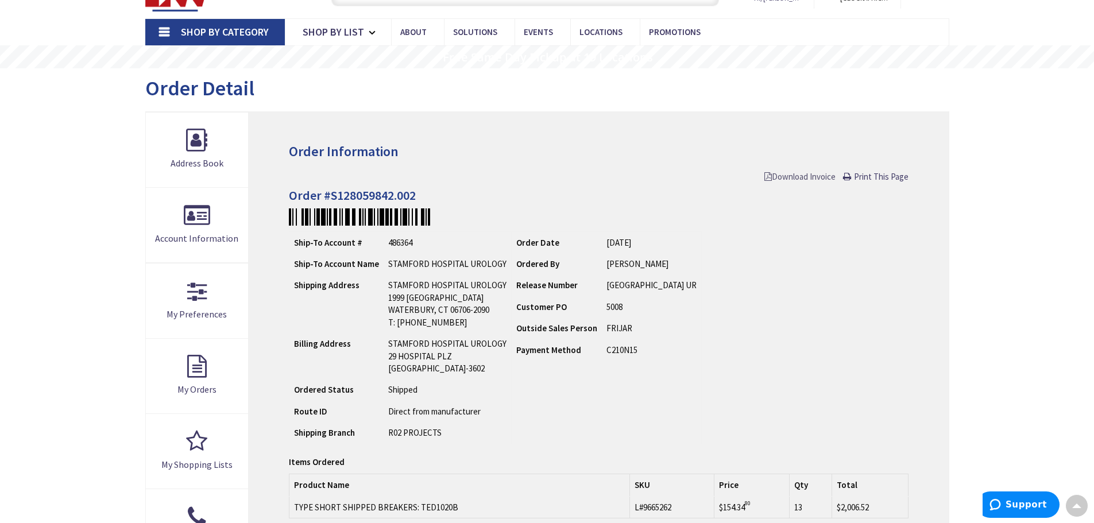
click at [796, 173] on span "Download Invoice" at bounding box center [799, 176] width 71 height 11
click at [754, 180] on div "Download Invoice Print This Page" at bounding box center [598, 177] width 619 height 12
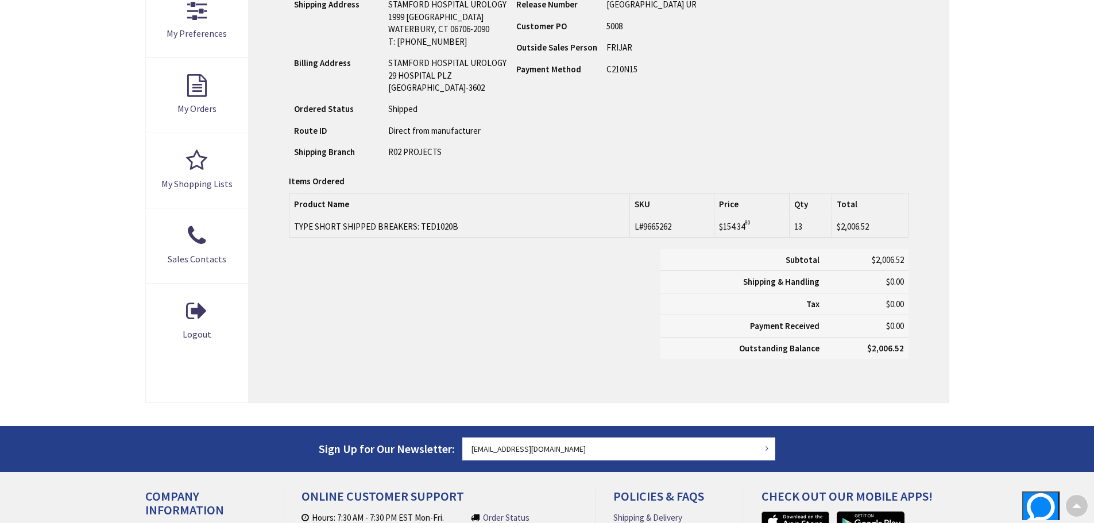
scroll to position [340, 0]
